Goal: Task Accomplishment & Management: Use online tool/utility

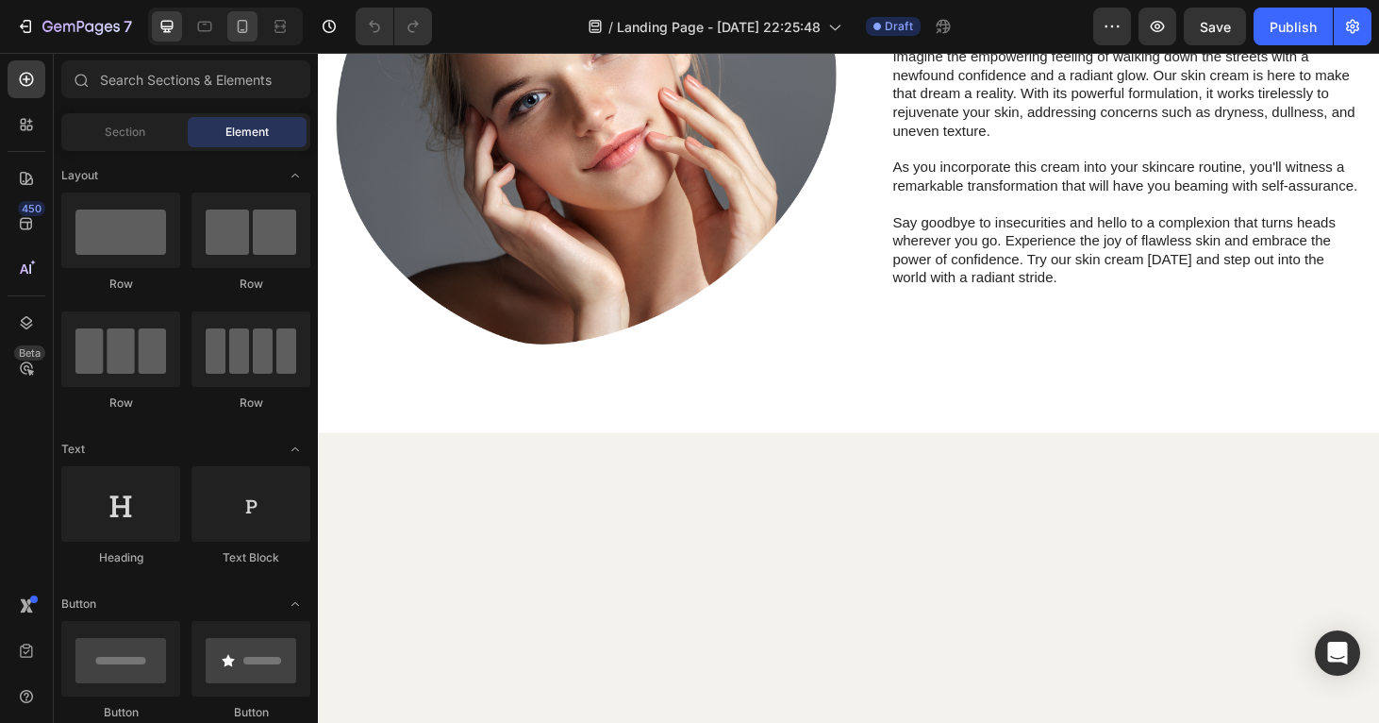
scroll to position [909, 0]
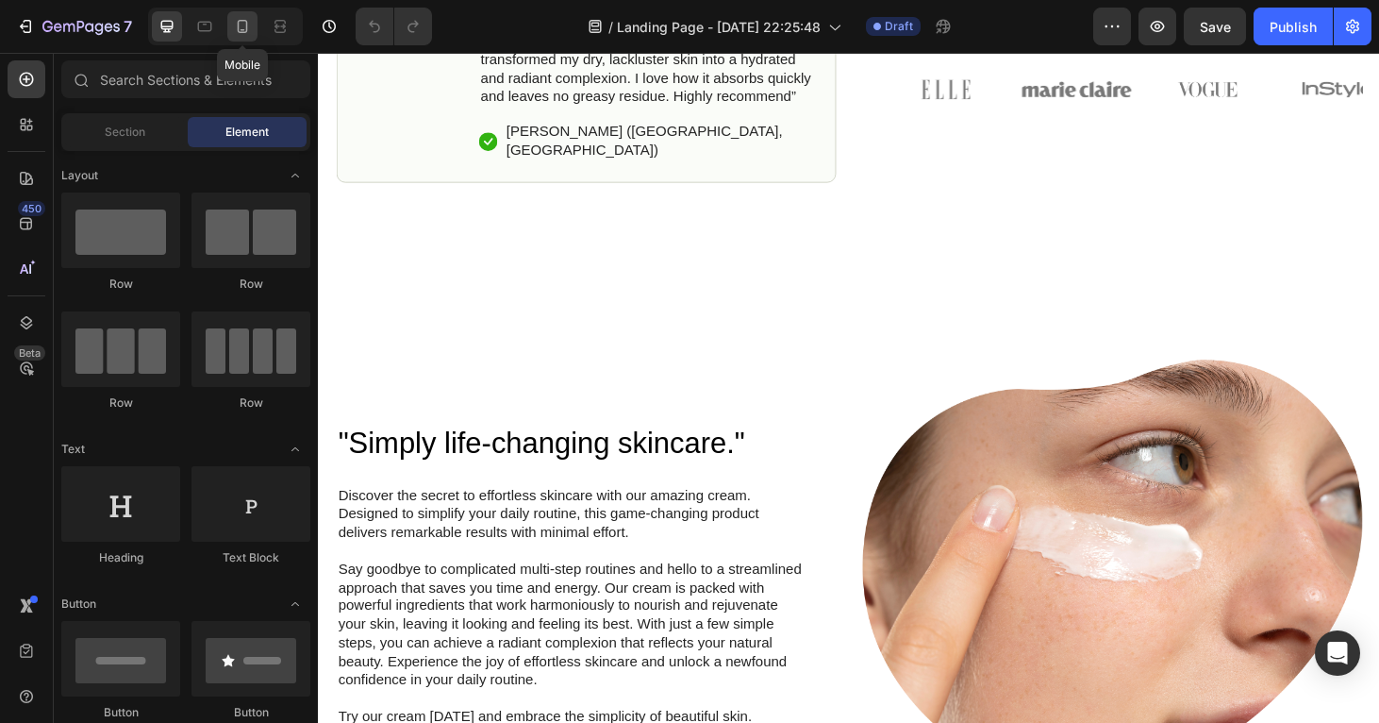
click at [245, 29] on icon at bounding box center [242, 26] width 19 height 19
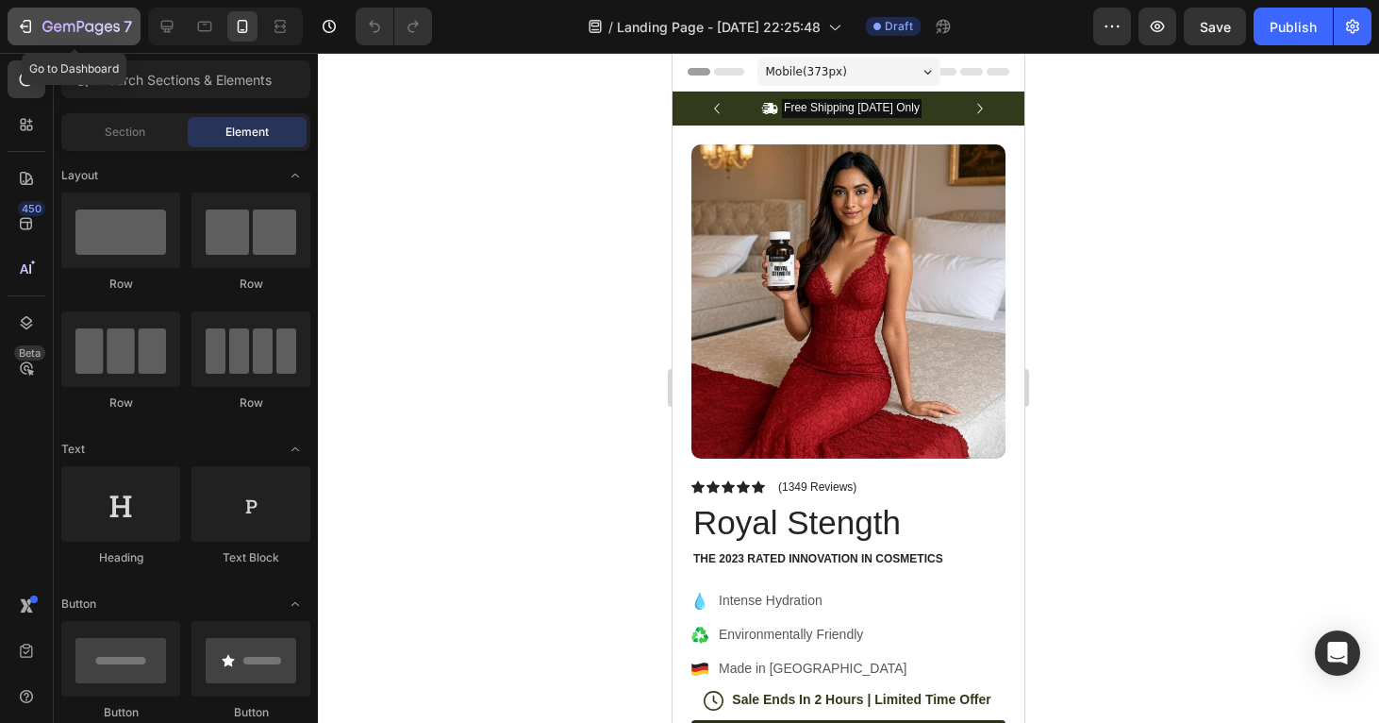
click at [48, 26] on icon "button" at bounding box center [47, 26] width 10 height 11
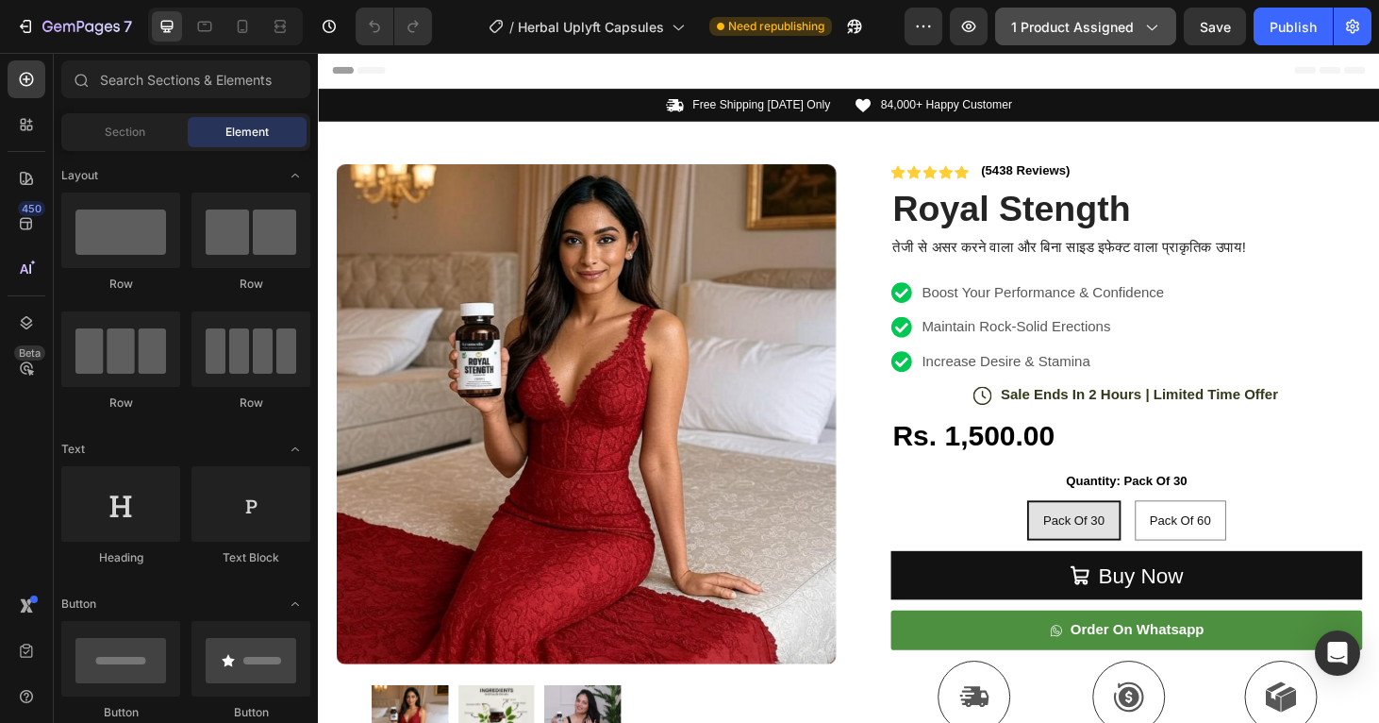
click at [1114, 35] on span "1 product assigned" at bounding box center [1072, 27] width 123 height 20
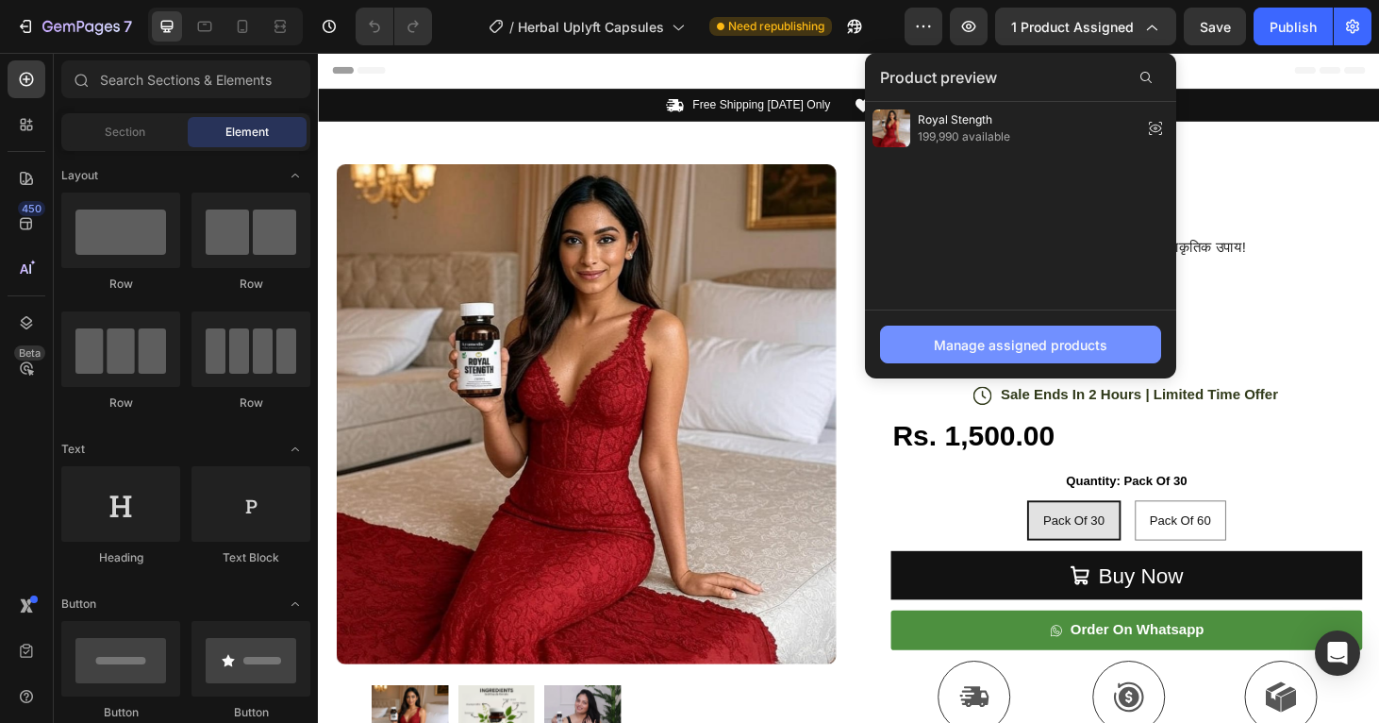
click at [1016, 327] on button "Manage assigned products" at bounding box center [1020, 345] width 281 height 38
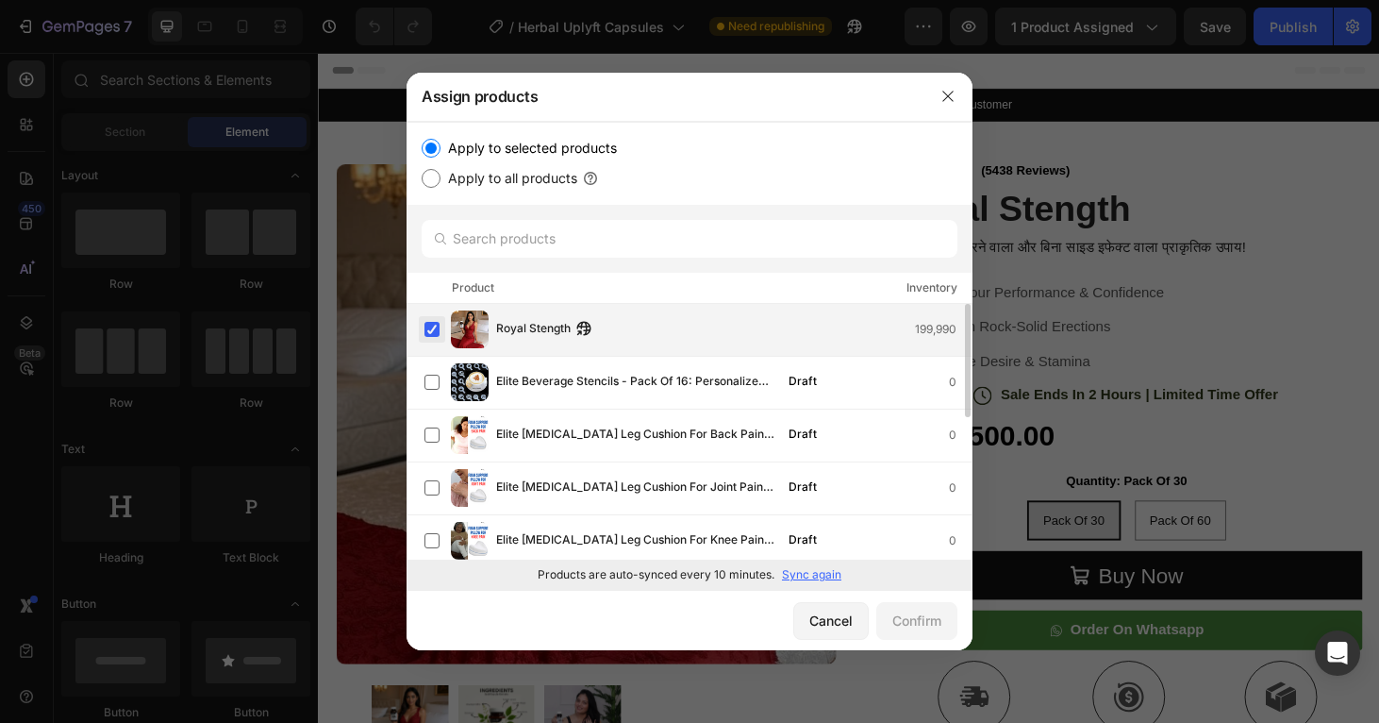
click at [437, 336] on label at bounding box center [432, 329] width 15 height 15
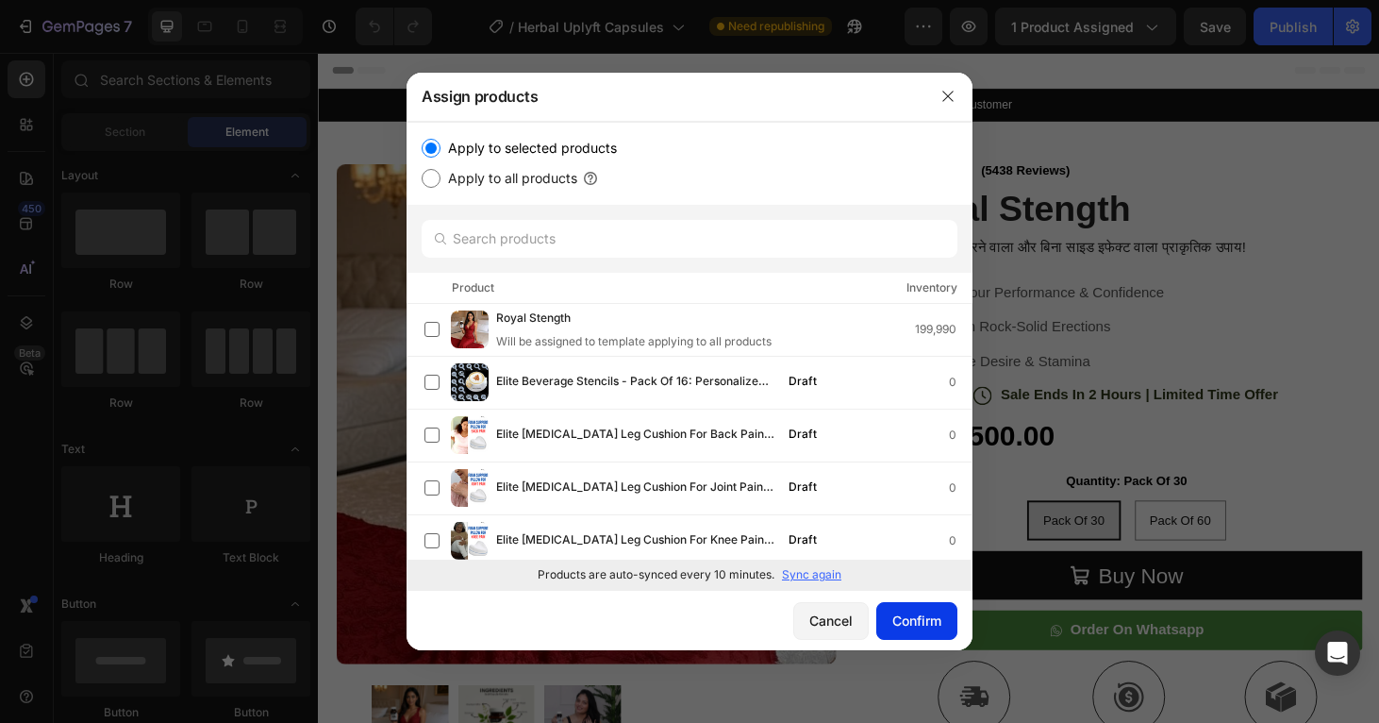
click at [931, 618] on div "Confirm" at bounding box center [917, 620] width 49 height 20
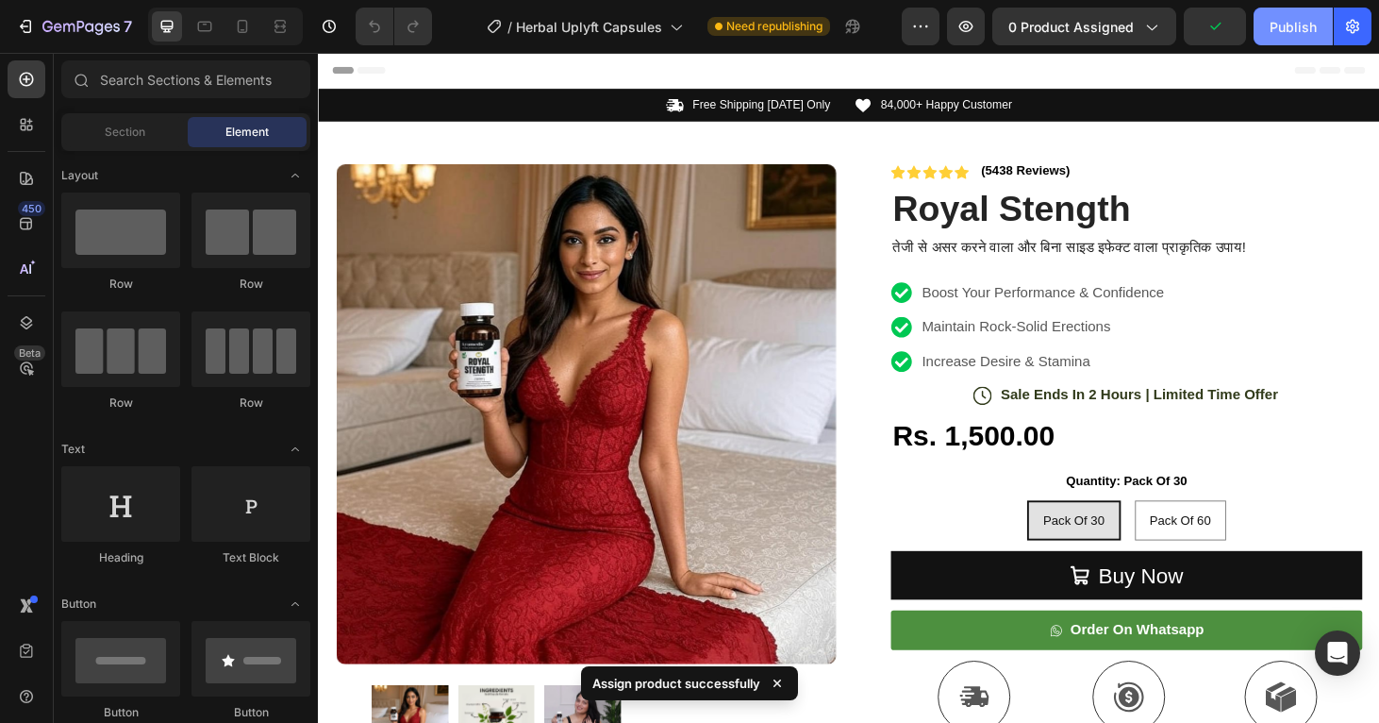
click at [1286, 23] on div "Publish" at bounding box center [1293, 27] width 47 height 20
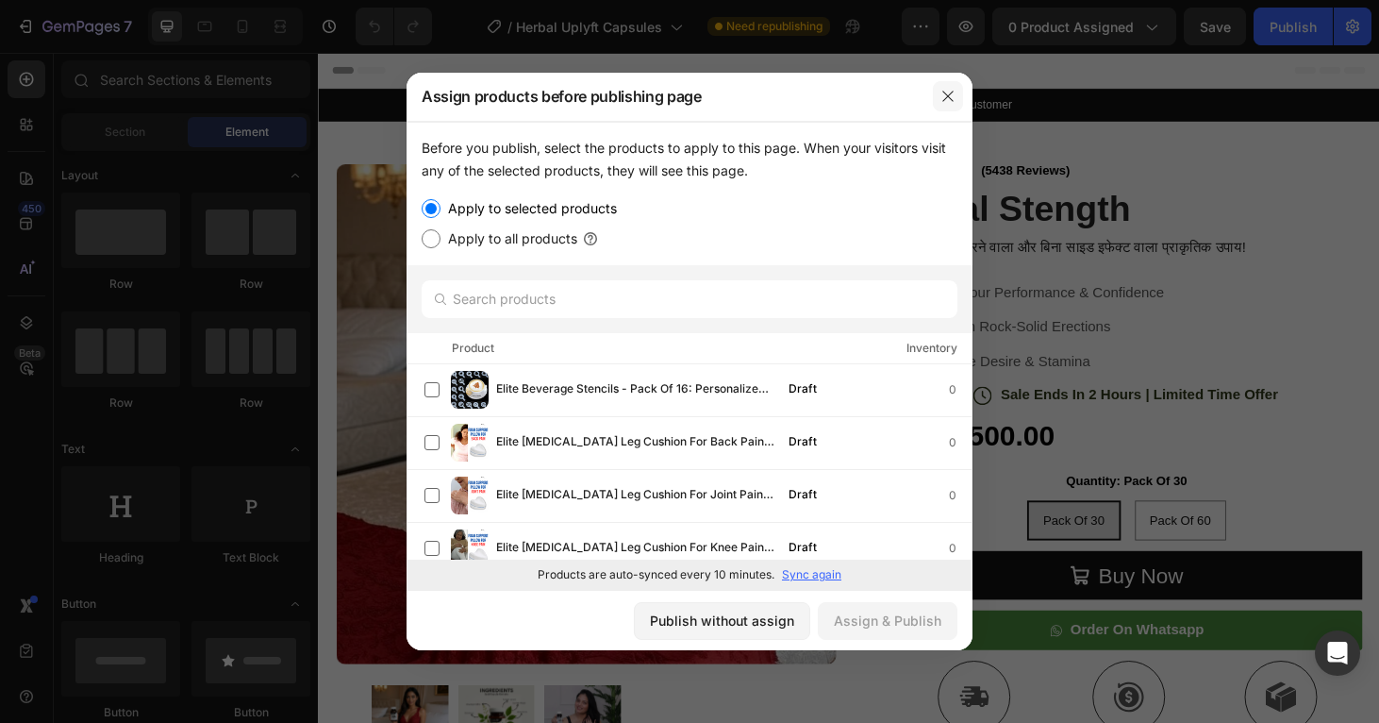
click at [950, 107] on button "button" at bounding box center [948, 96] width 30 height 30
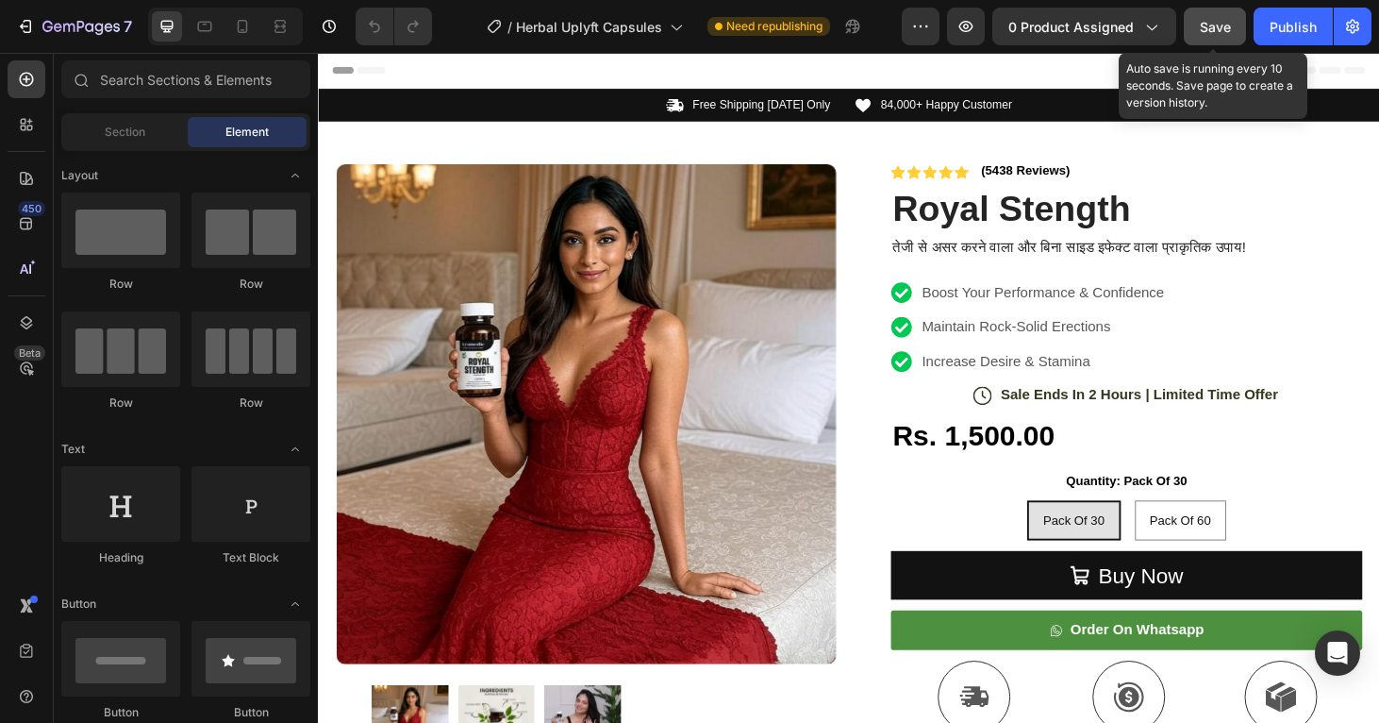
click at [1226, 20] on span "Save" at bounding box center [1215, 27] width 31 height 16
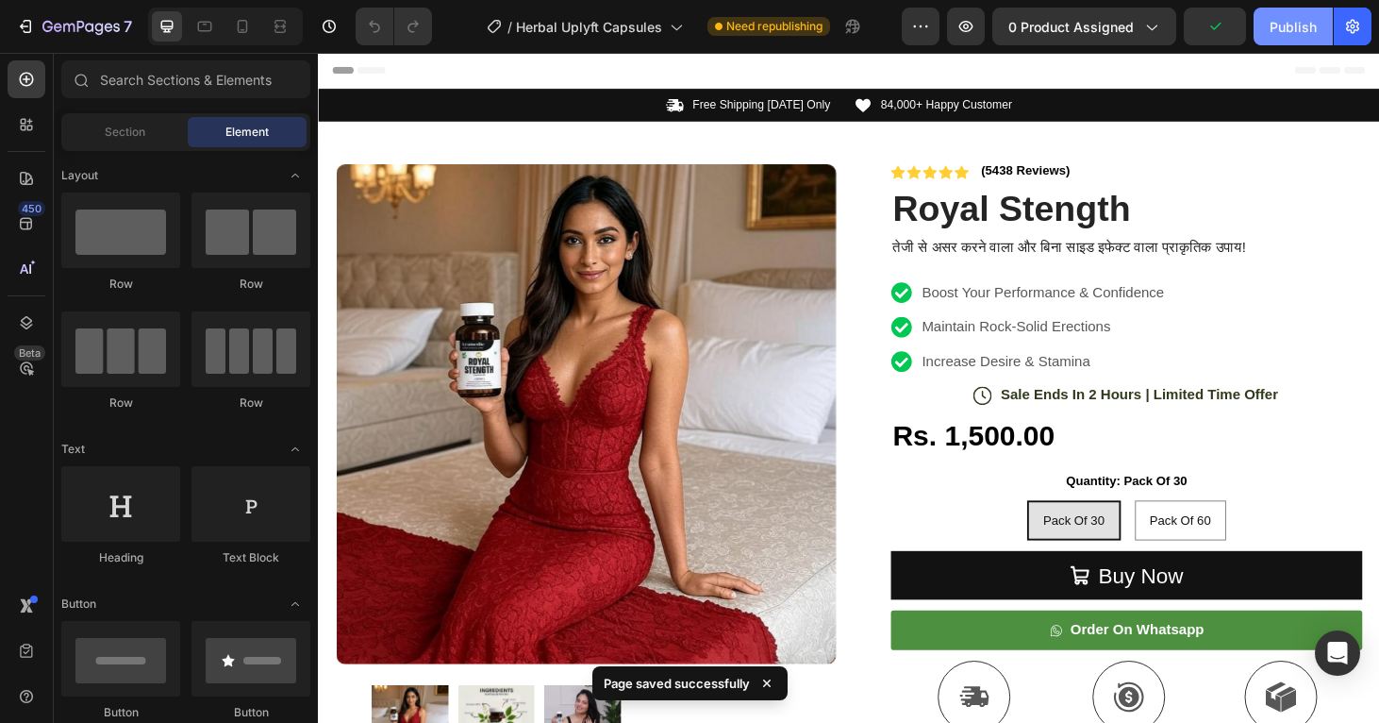
click at [1294, 41] on button "Publish" at bounding box center [1293, 27] width 79 height 38
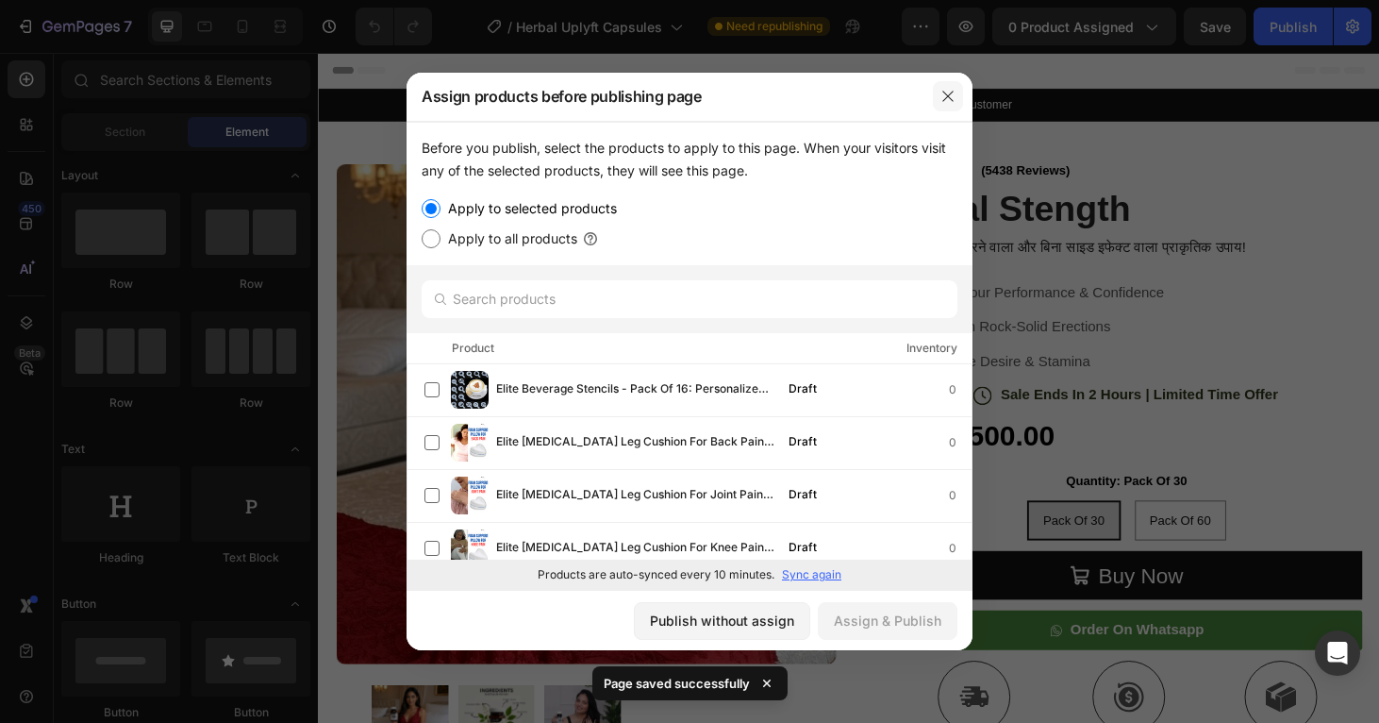
click at [933, 97] on button "button" at bounding box center [948, 96] width 30 height 30
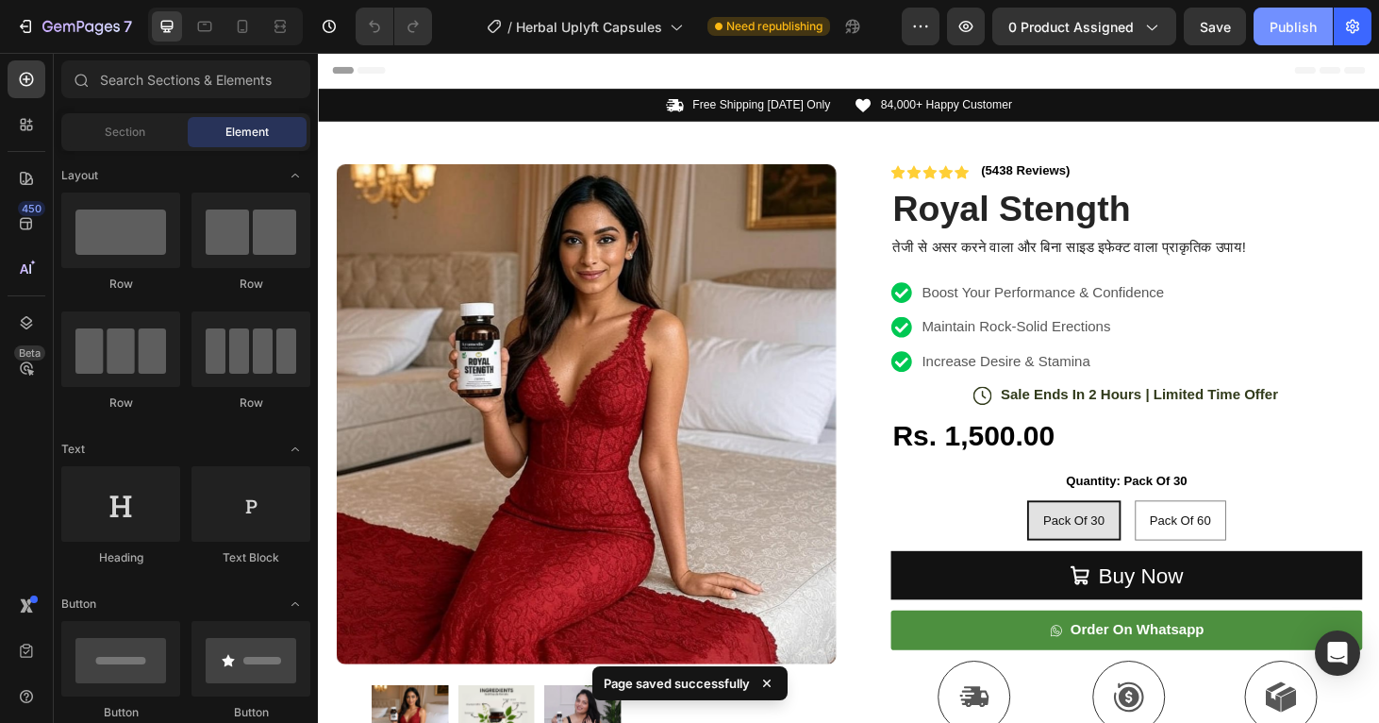
click at [1267, 17] on button "Publish" at bounding box center [1293, 27] width 79 height 38
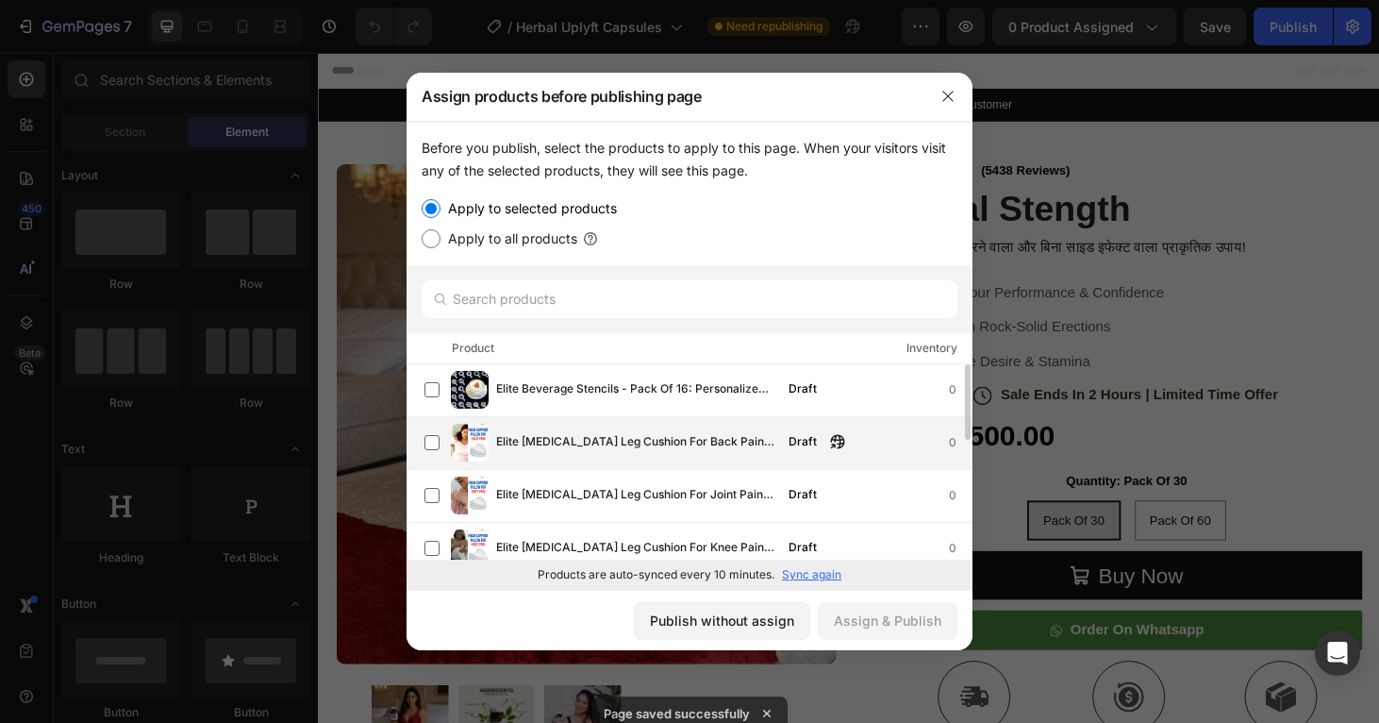
drag, startPoint x: 616, startPoint y: 443, endPoint x: 627, endPoint y: 443, distance: 11.4
click at [616, 443] on span "Elite Memory Foam Leg Cushion For Back Pain Relief" at bounding box center [636, 442] width 281 height 21
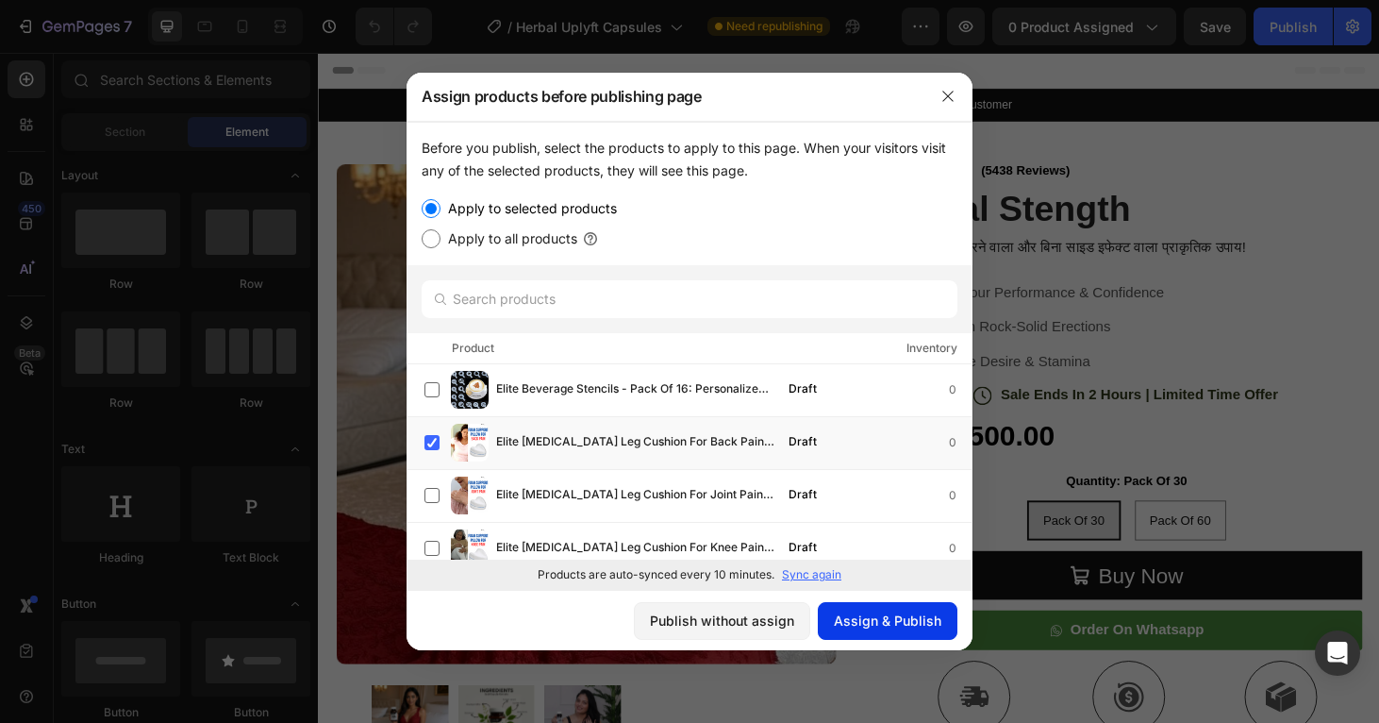
click at [867, 608] on button "Assign & Publish" at bounding box center [888, 621] width 140 height 38
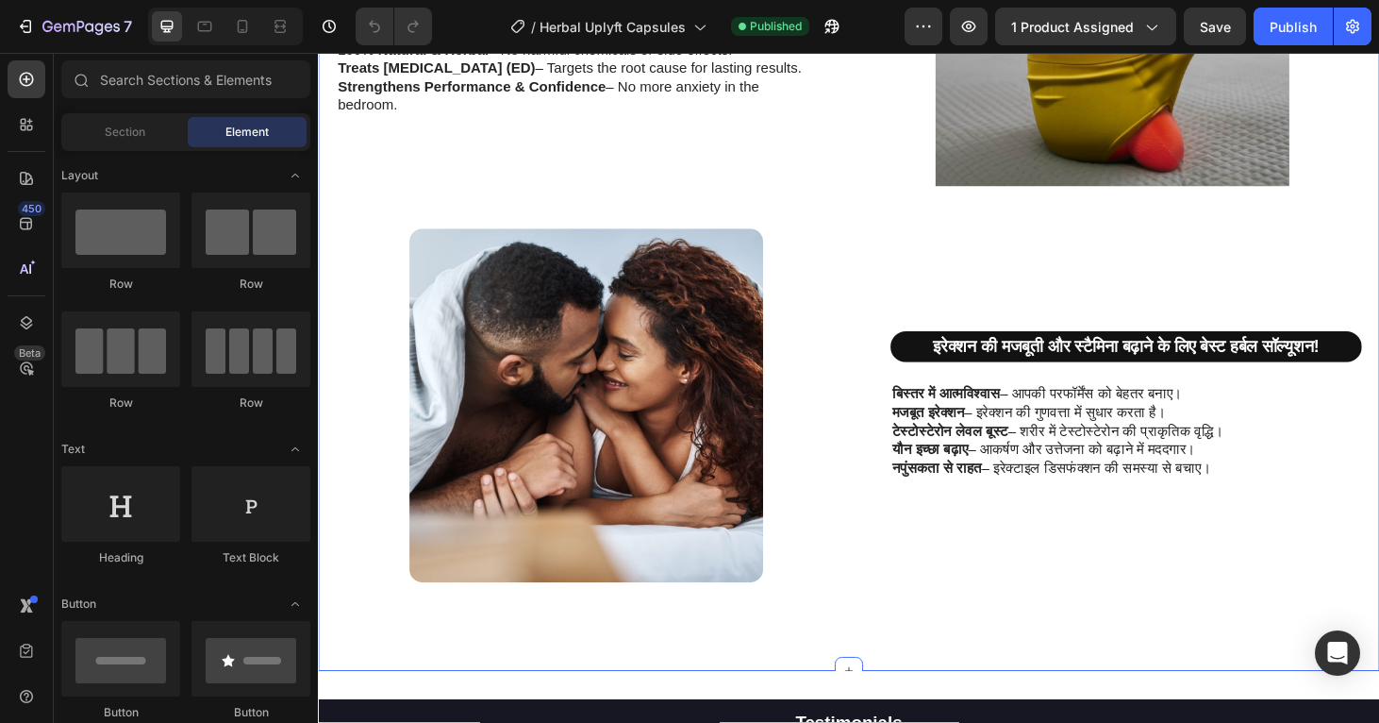
scroll to position [1712, 0]
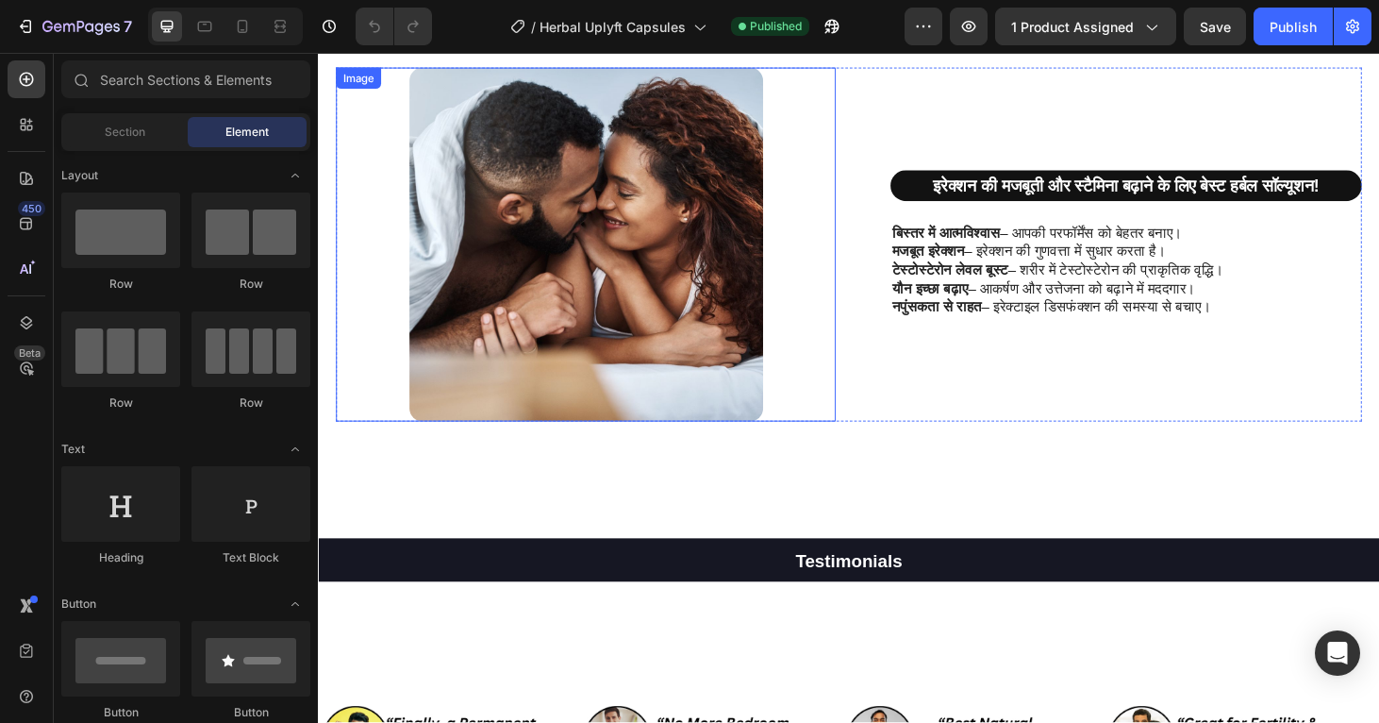
click at [606, 294] on img at bounding box center [603, 257] width 377 height 377
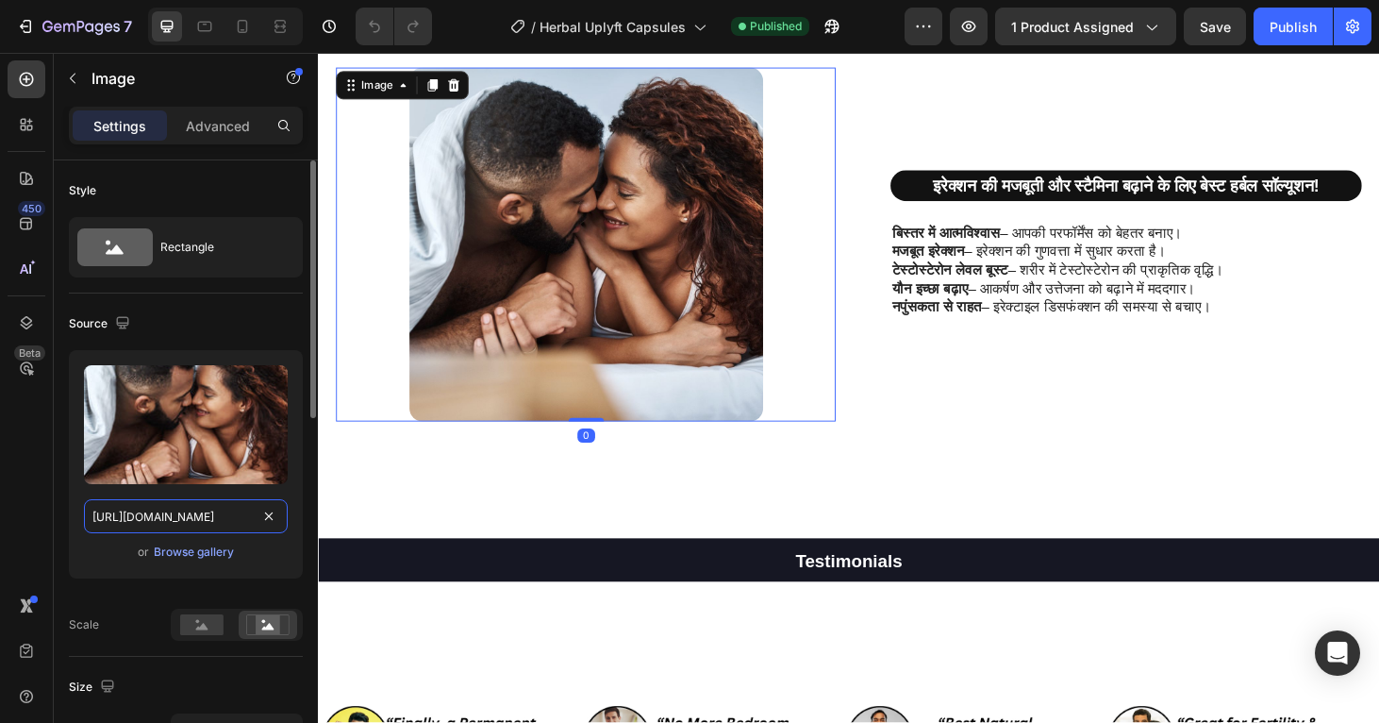
click at [225, 512] on input "https://cdn.shopify.com/s/files/1/0697/2997/6478/files/3.jpg?v=1742388498" at bounding box center [186, 516] width 204 height 34
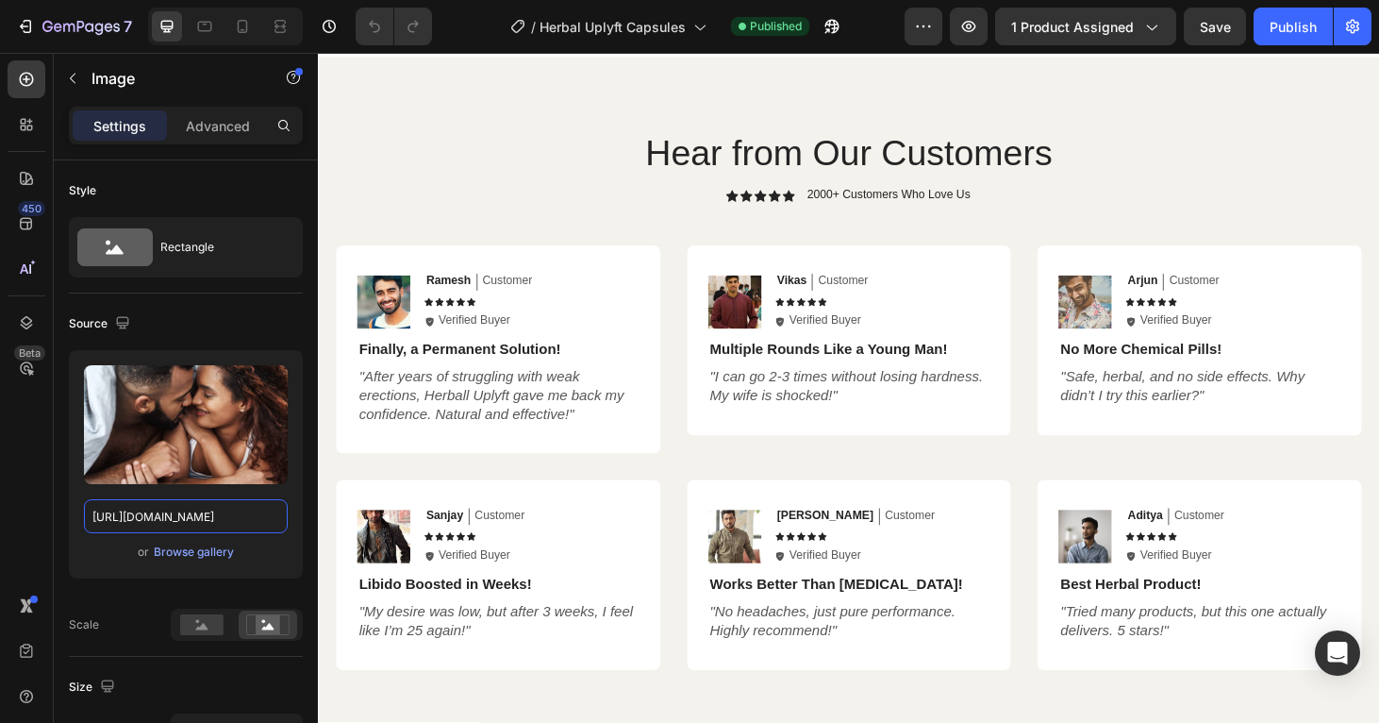
scroll to position [3255, 0]
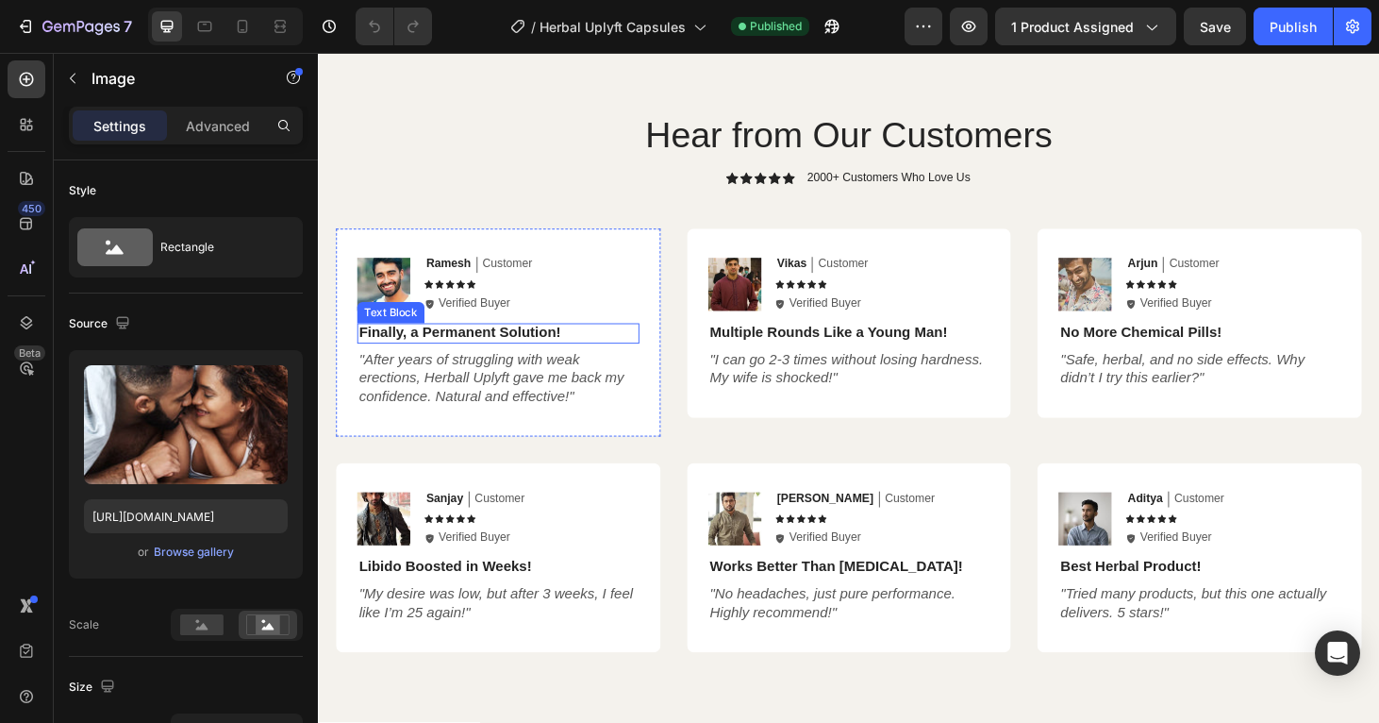
click at [554, 356] on p "Finally, a Permanent Solution!" at bounding box center [509, 352] width 297 height 20
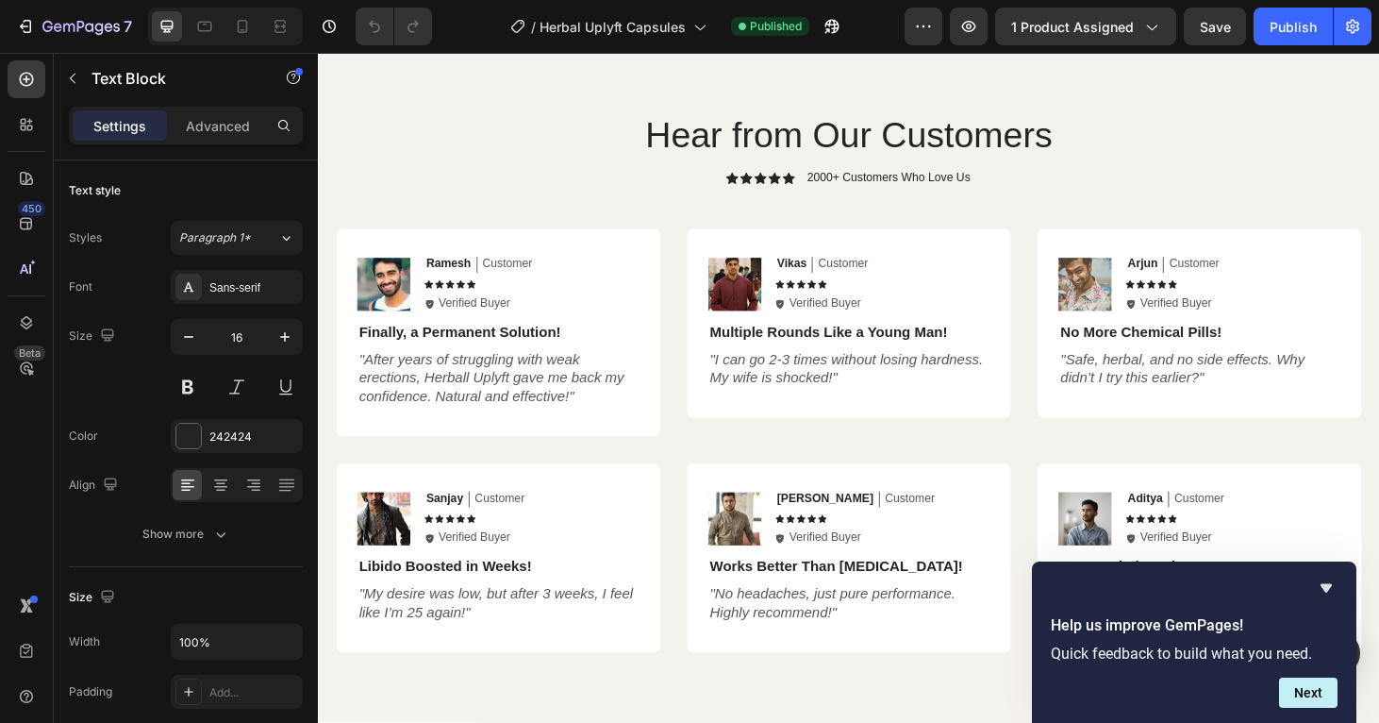
scroll to position [3286, 0]
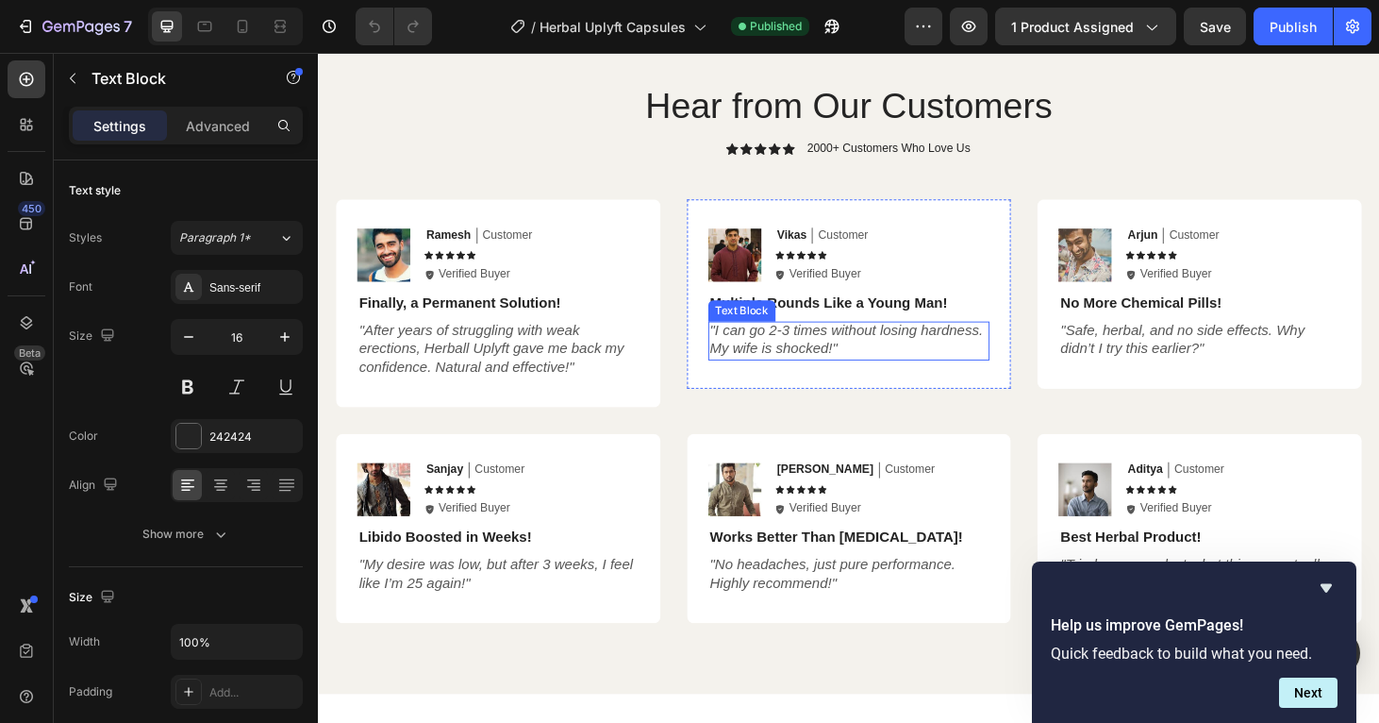
click at [823, 357] on icon ""I can go 2-3 times without losing hardness. My wife is shocked!"" at bounding box center [882, 359] width 292 height 36
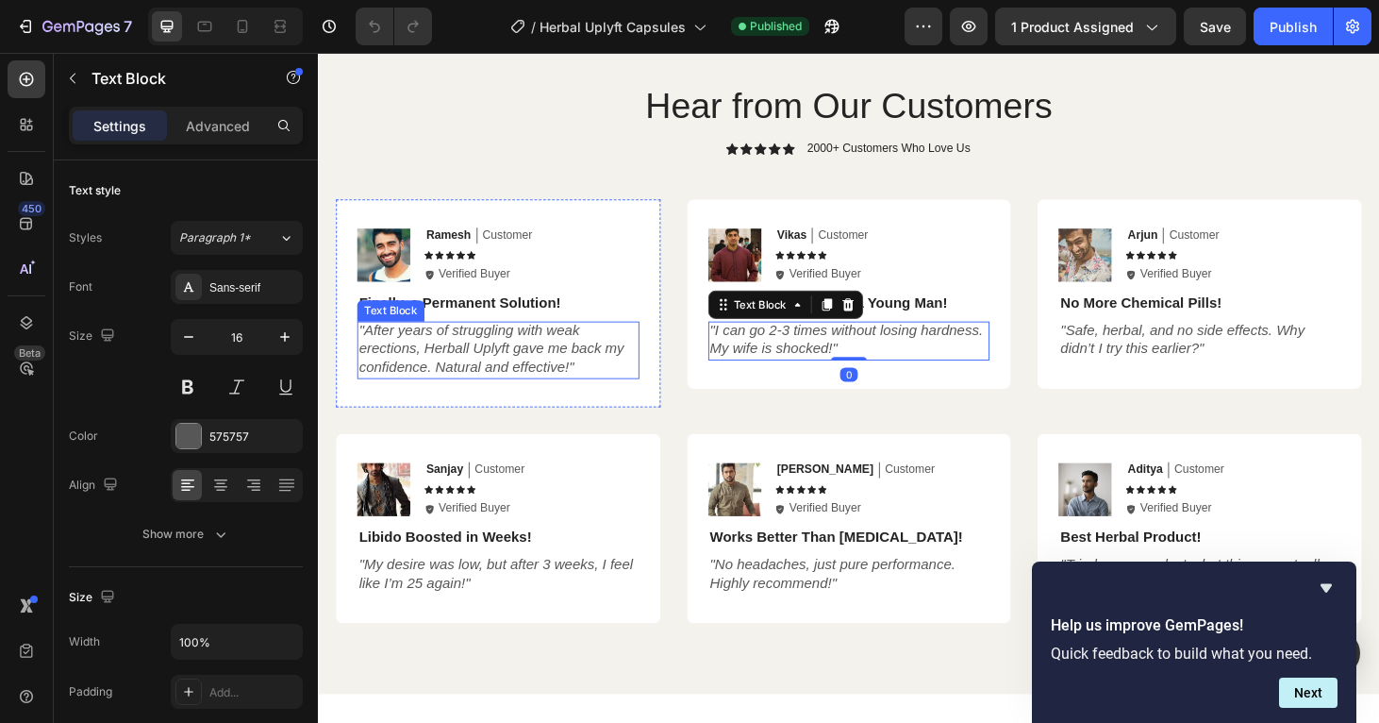
click at [472, 382] on icon ""After years of struggling with weak erections, Herball Uplyft gave me back my …" at bounding box center [502, 369] width 283 height 56
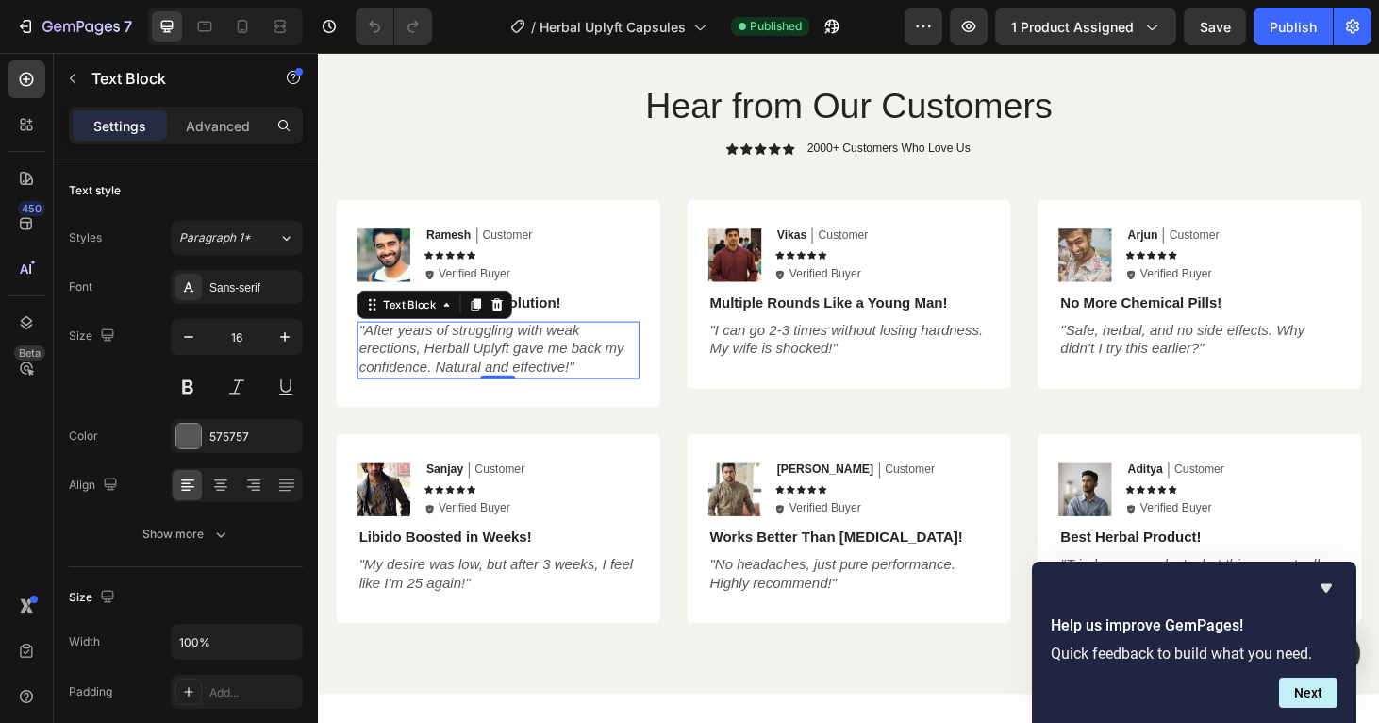
click at [513, 369] on icon ""After years of struggling with weak erections, Herball Uplyft gave me back my …" at bounding box center [502, 369] width 283 height 56
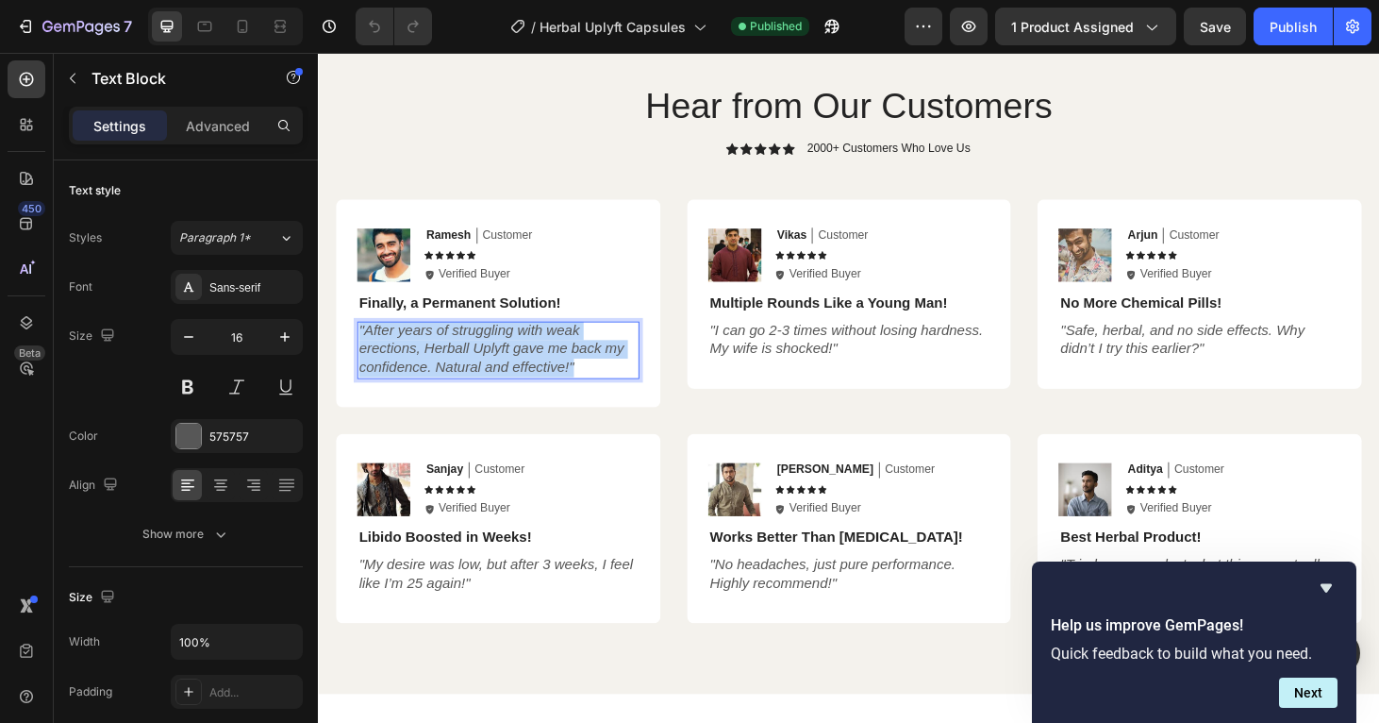
click at [513, 369] on icon ""After years of struggling with weak erections, Herball Uplyft gave me back my …" at bounding box center [502, 369] width 283 height 56
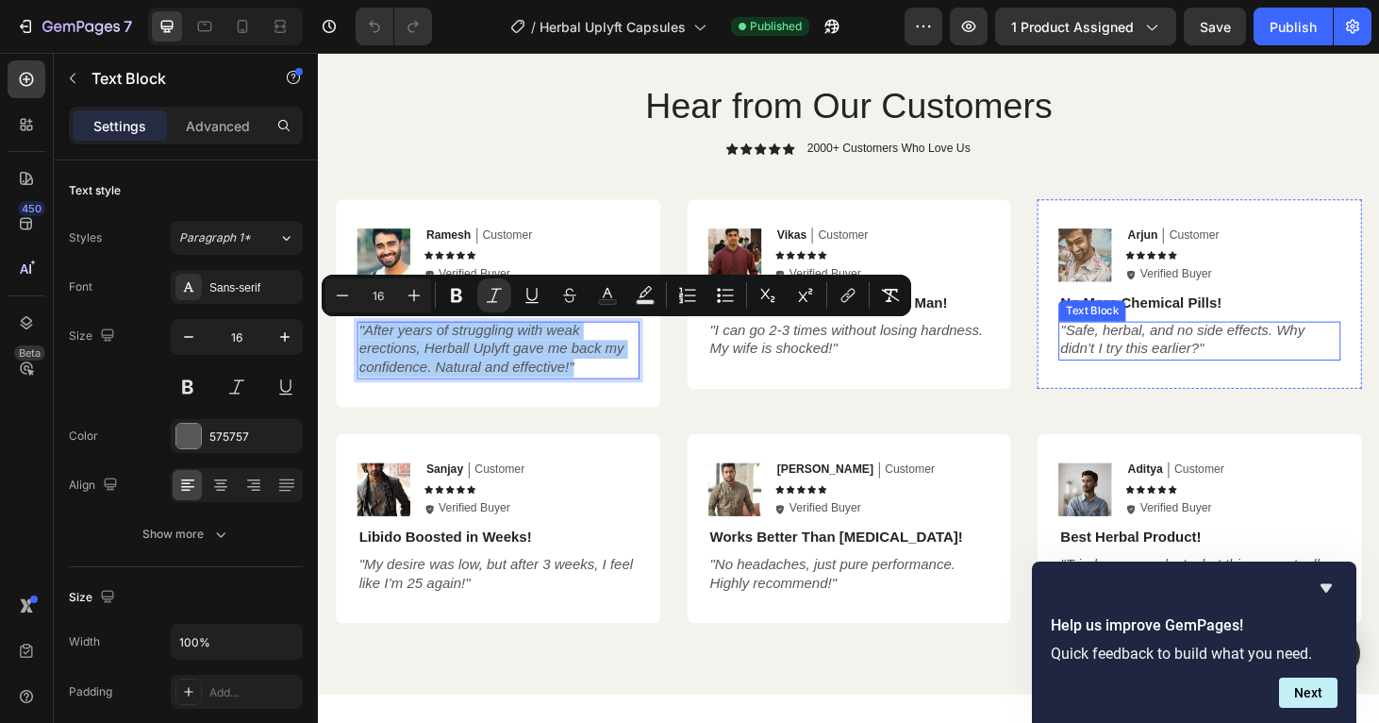
click at [1196, 362] on icon ""Safe, herbal, and no side effects. Why didn’t I try this earlier?"" at bounding box center [1240, 359] width 260 height 36
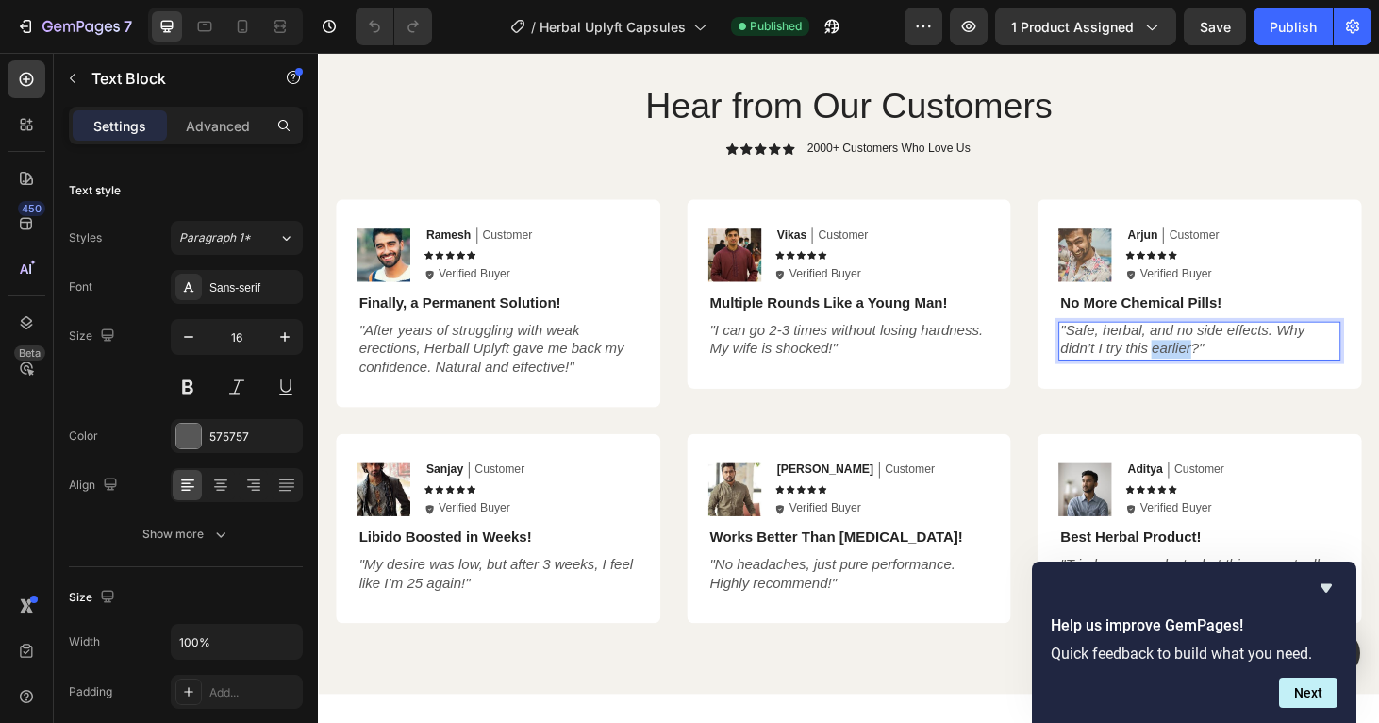
click at [1196, 362] on icon ""Safe, herbal, and no side effects. Why didn’t I try this earlier?"" at bounding box center [1240, 359] width 260 height 36
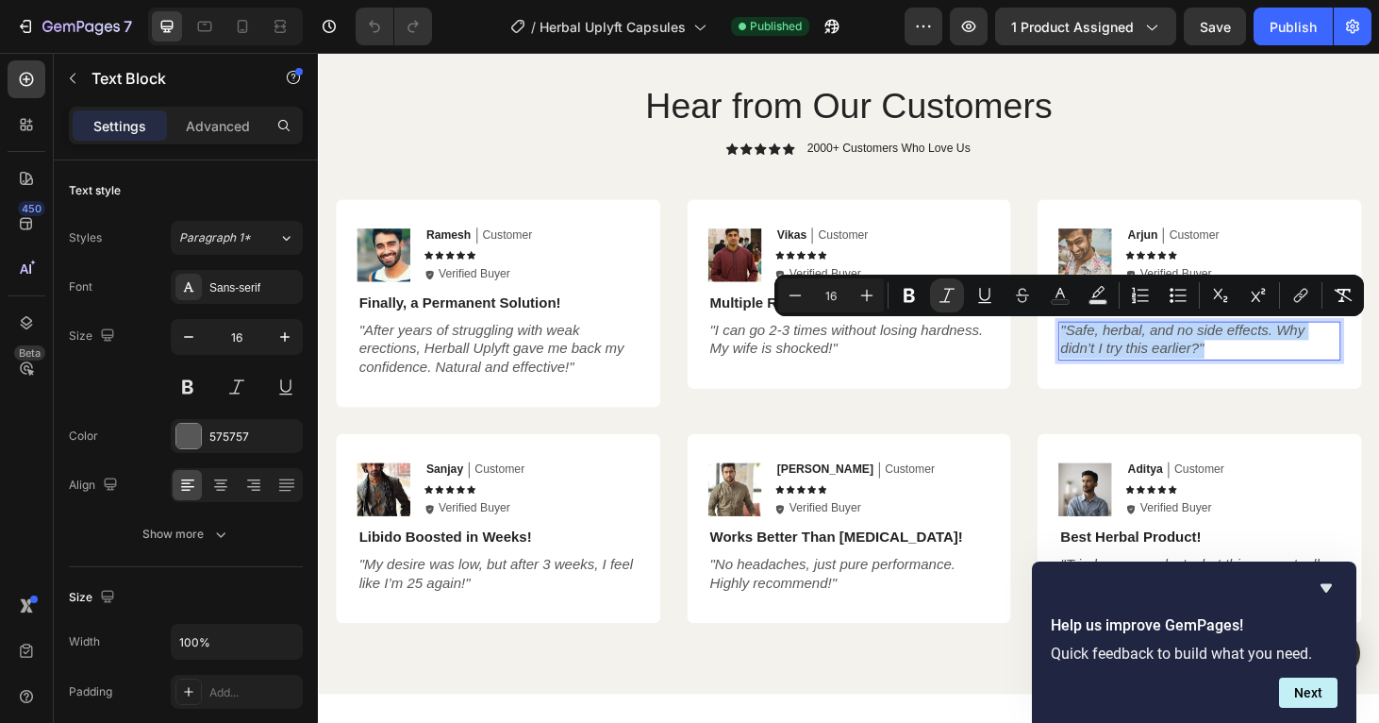
copy icon ""Safe, herbal, and no side effects. Why didn’t I try this earlier?""
click at [1185, 369] on icon ""Safe, herbal, and no side effects. Why didn’t I try this earlier?"" at bounding box center [1240, 359] width 260 height 36
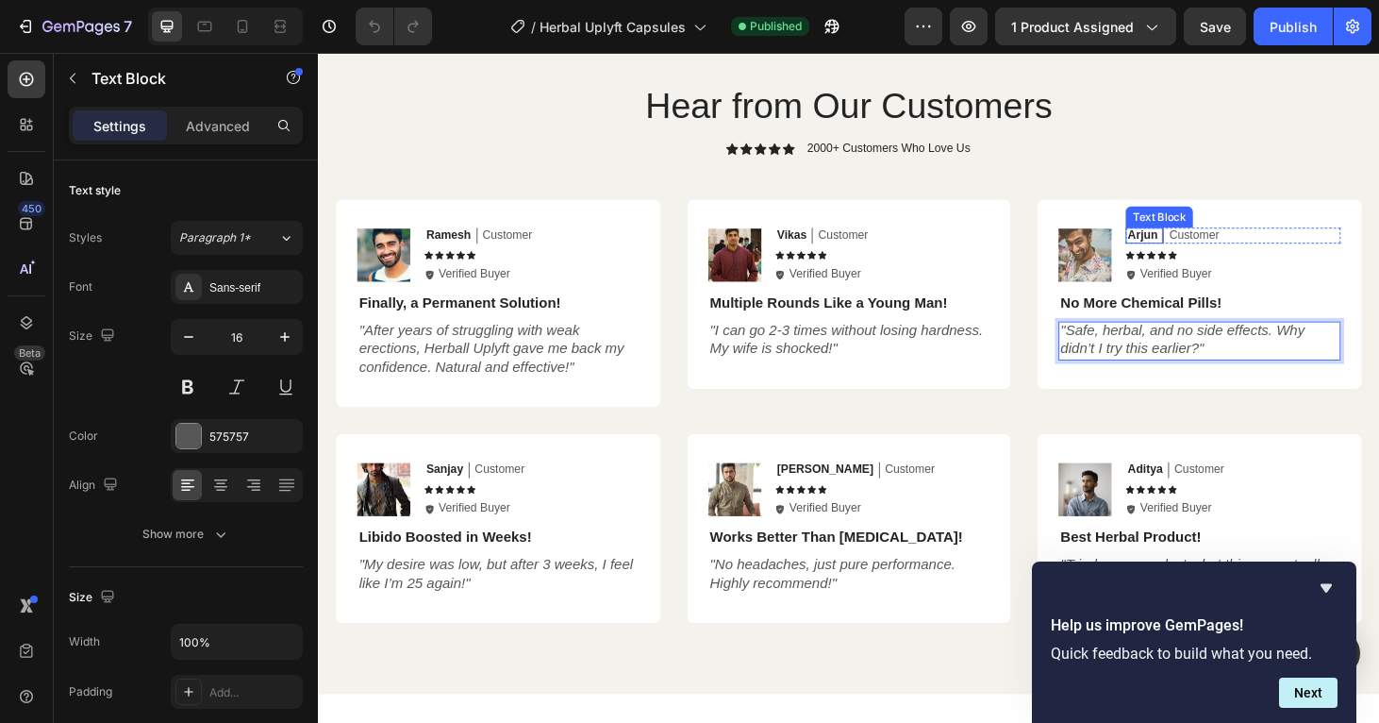
click at [1191, 244] on p "Arjun" at bounding box center [1197, 248] width 32 height 16
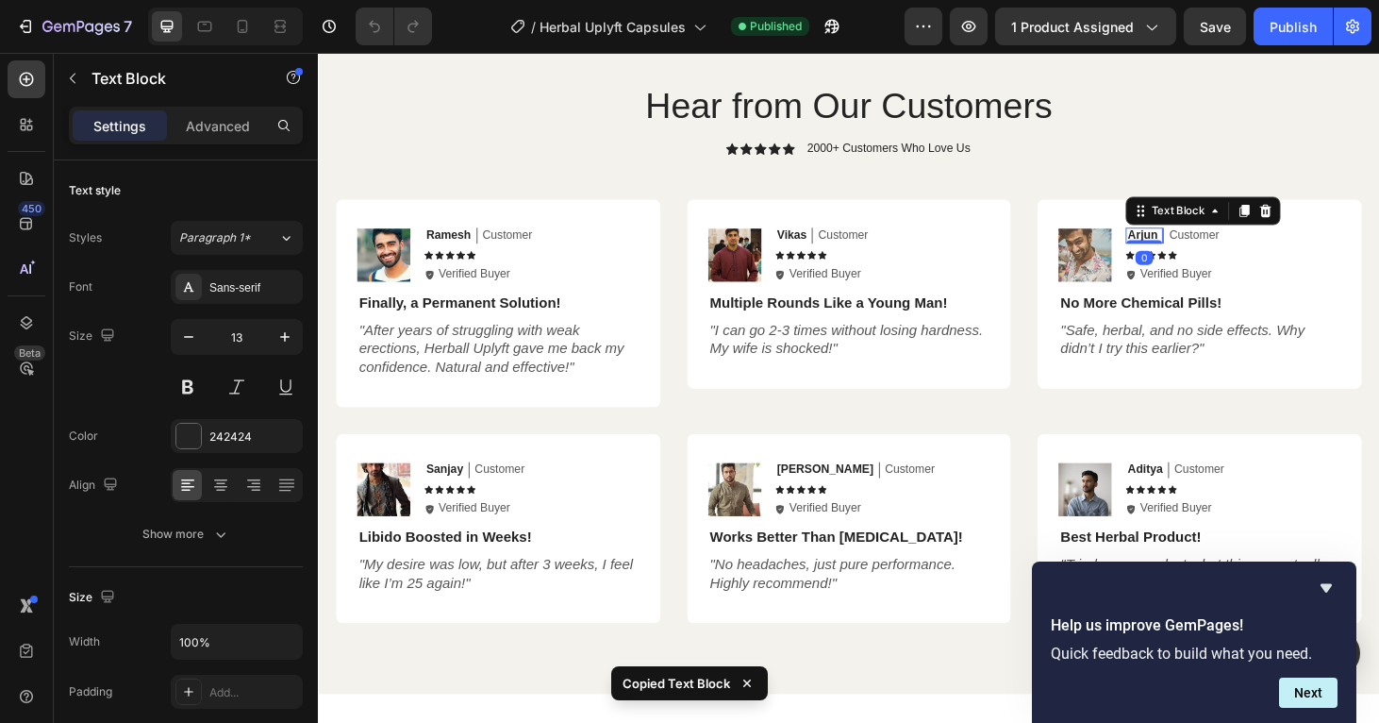
click at [1185, 250] on p "Arjun" at bounding box center [1197, 248] width 32 height 16
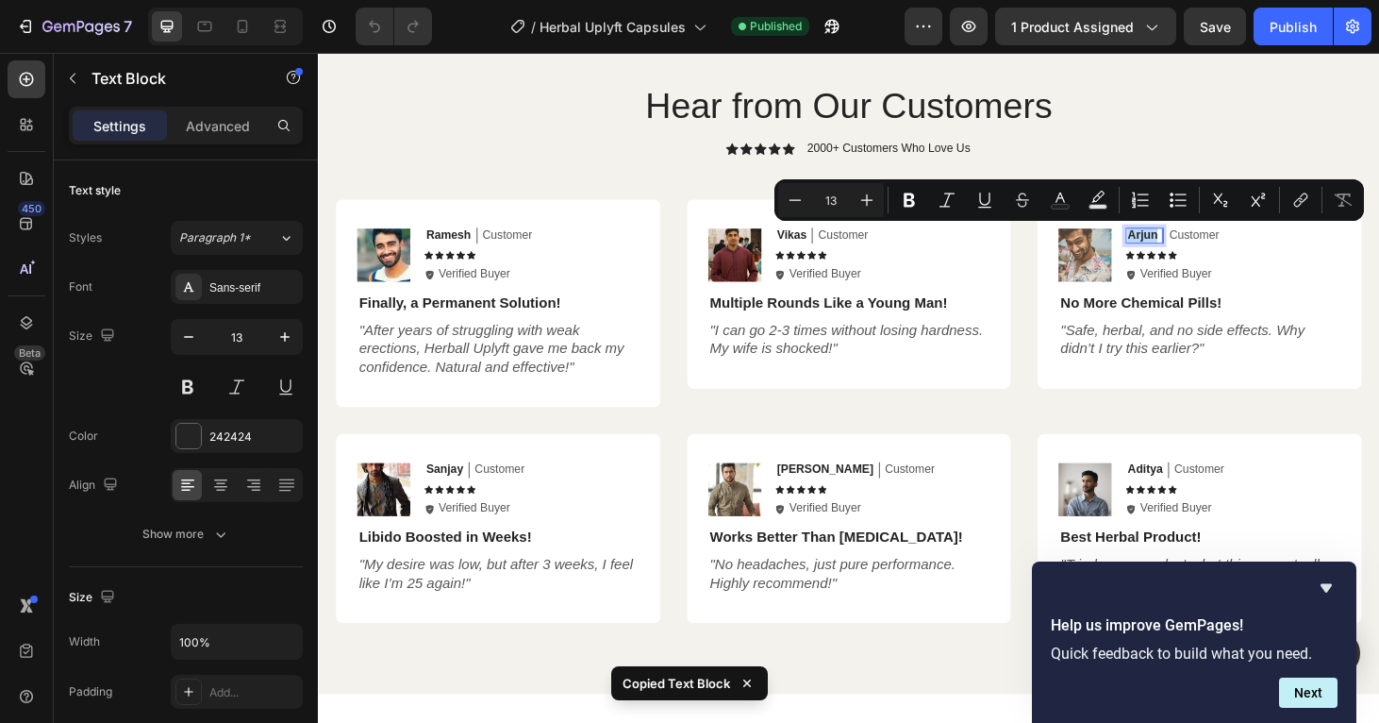
copy p "Arjun"
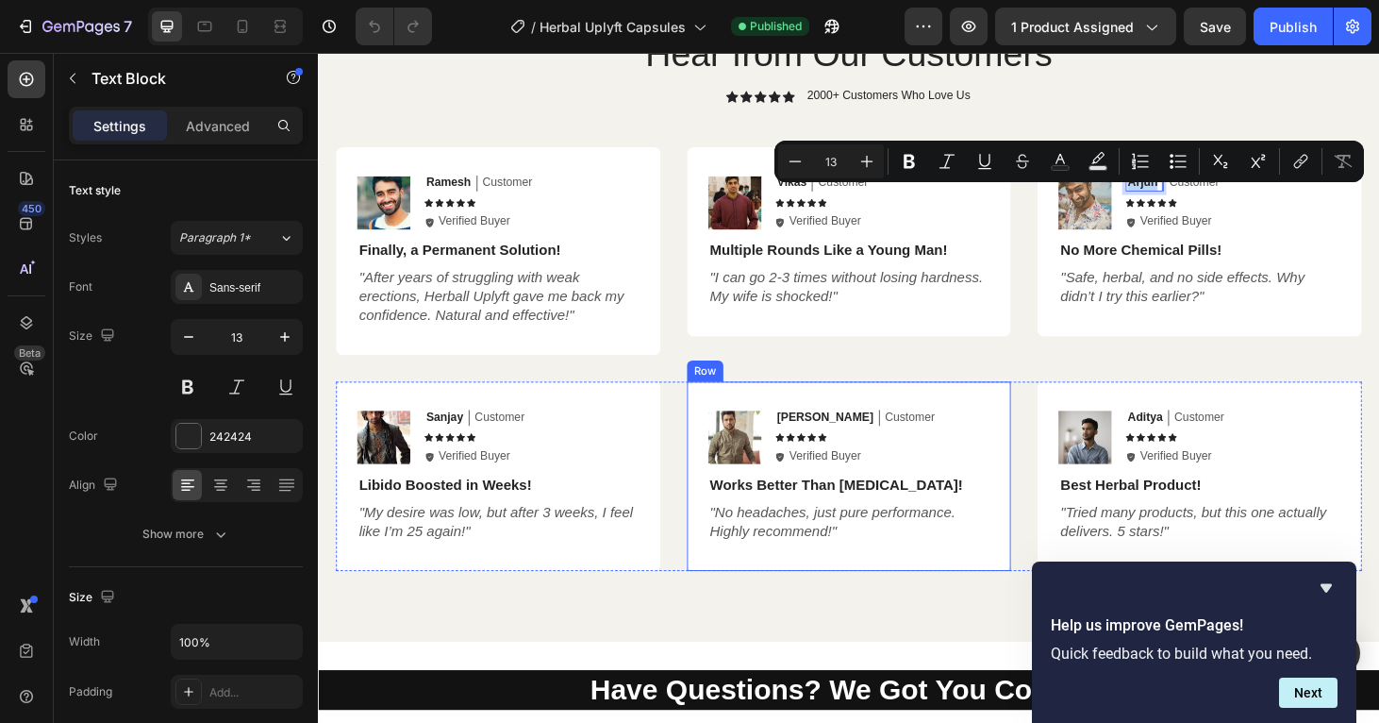
scroll to position [3347, 0]
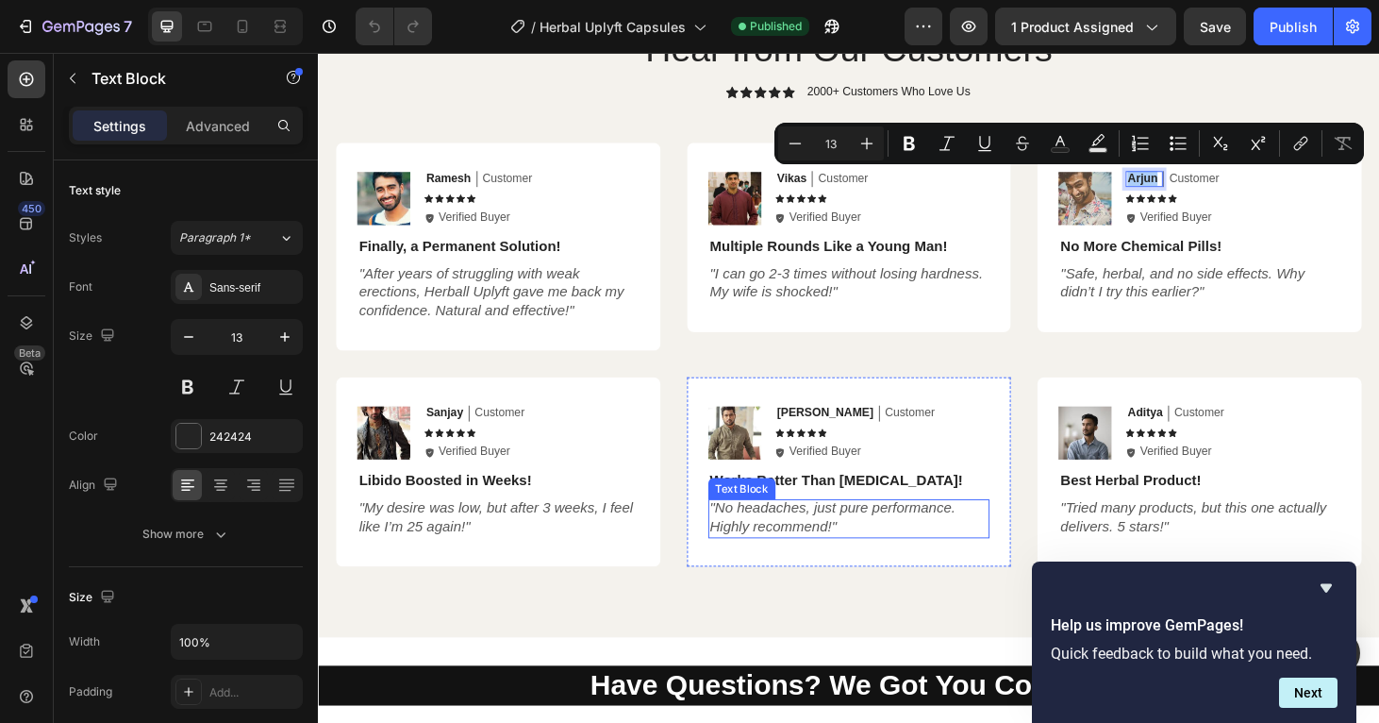
click at [826, 544] on icon ""No headaches, just pure performance. Highly recommend!"" at bounding box center [867, 548] width 262 height 36
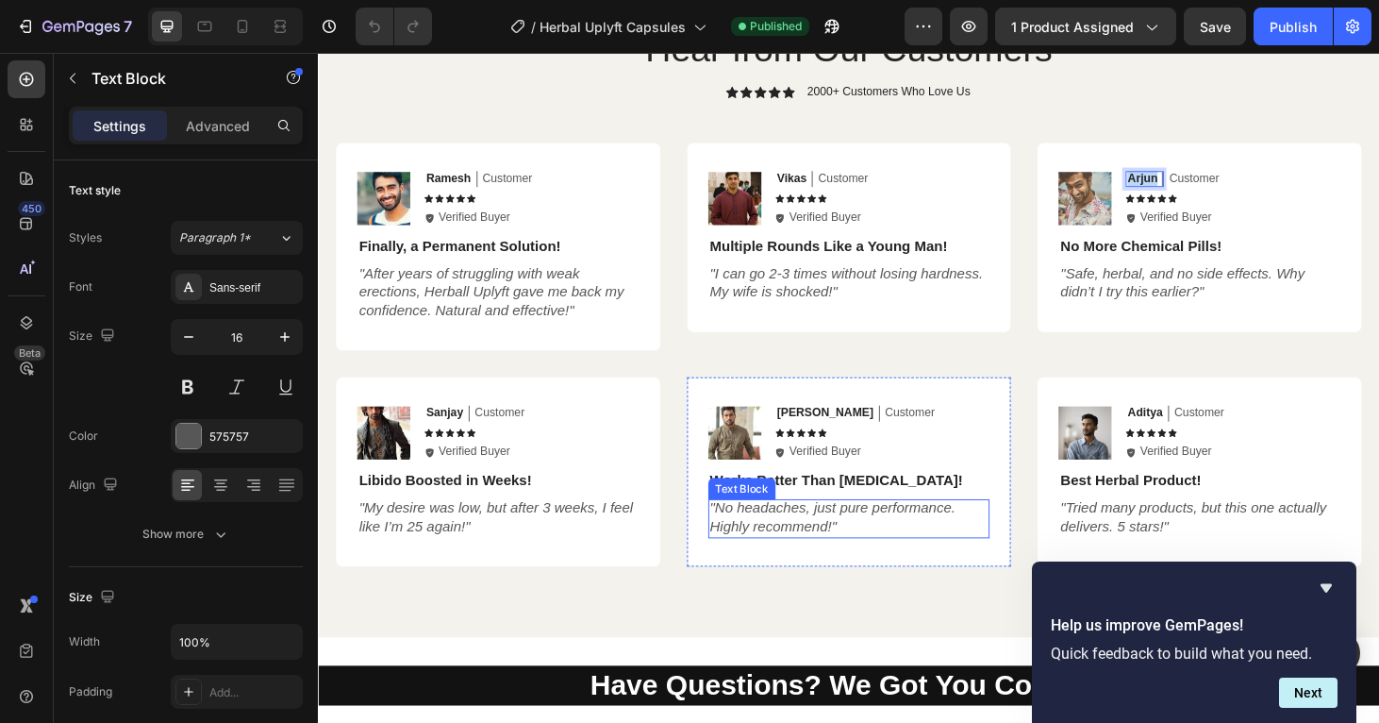
click at [826, 544] on icon ""No headaches, just pure performance. Highly recommend!"" at bounding box center [867, 548] width 262 height 36
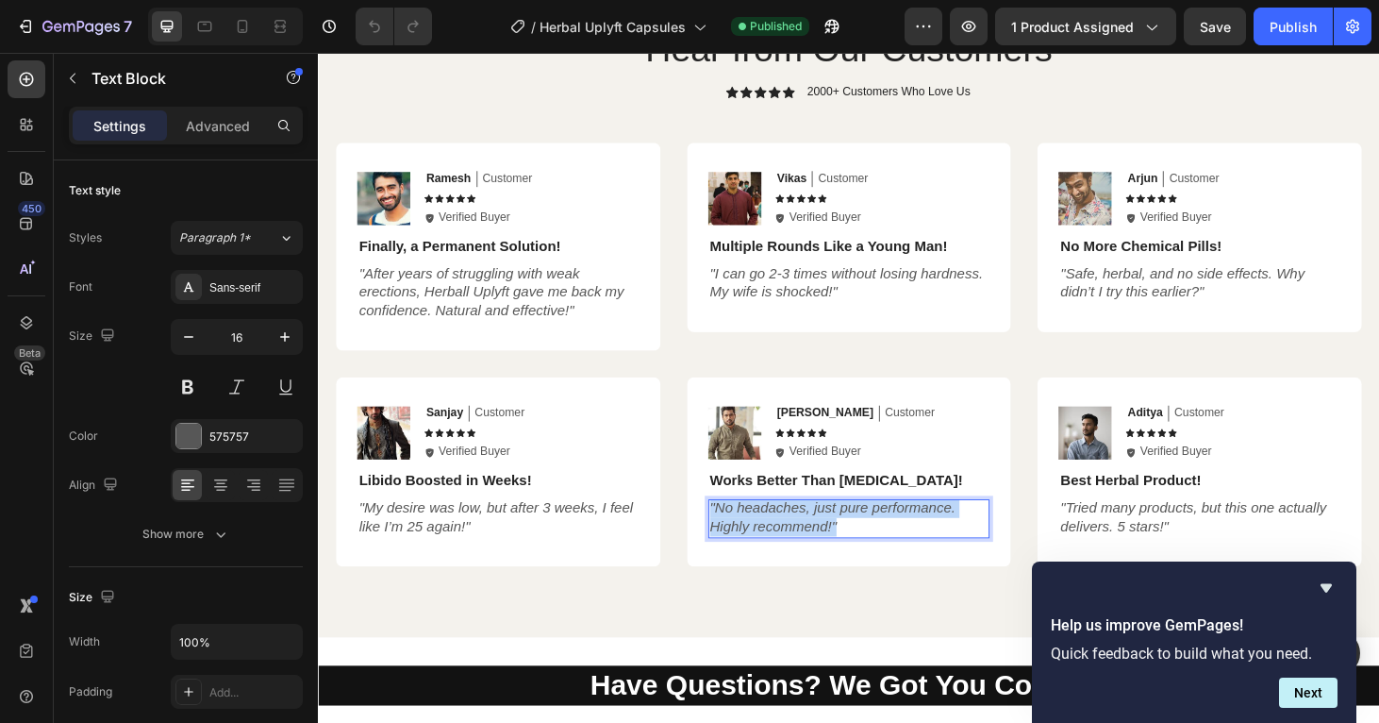
click at [826, 544] on icon ""No headaches, just pure performance. Highly recommend!"" at bounding box center [867, 548] width 262 height 36
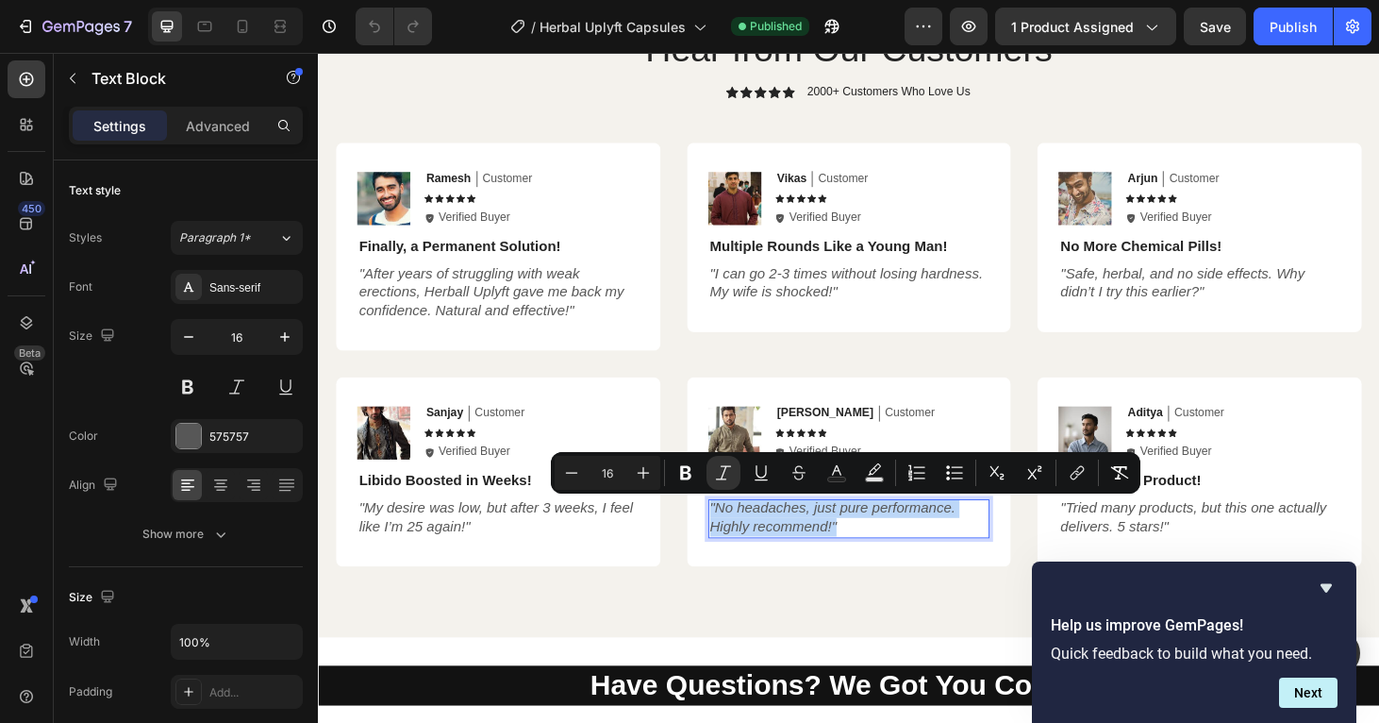
copy icon ""No headaches, just pure performance. Highly recommend!""
click at [813, 436] on p "Raj" at bounding box center [859, 437] width 103 height 16
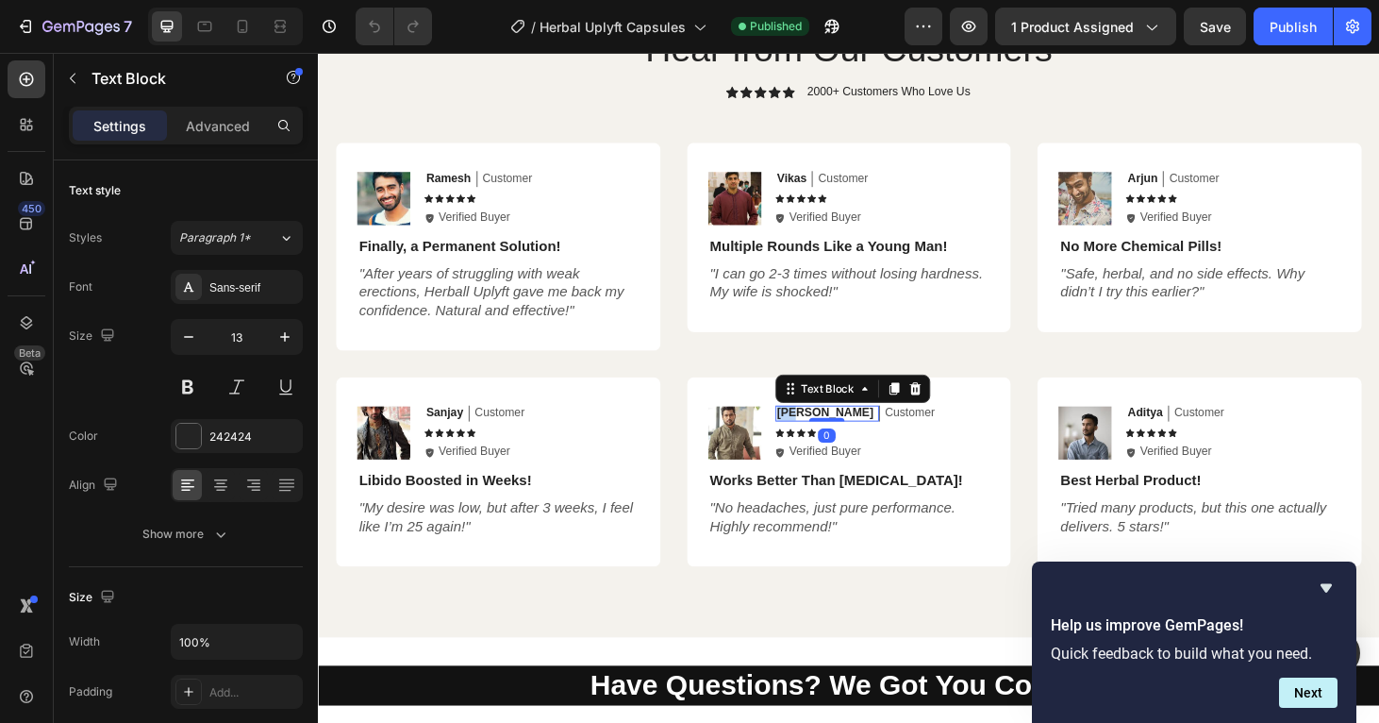
click at [813, 436] on p "Raj" at bounding box center [859, 437] width 103 height 16
copy p "Raj"
